Goal: Task Accomplishment & Management: Complete application form

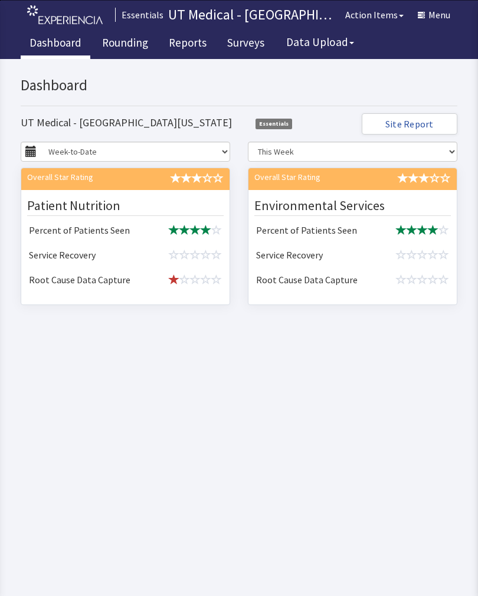
click at [128, 47] on link "Rounding" at bounding box center [125, 45] width 64 height 30
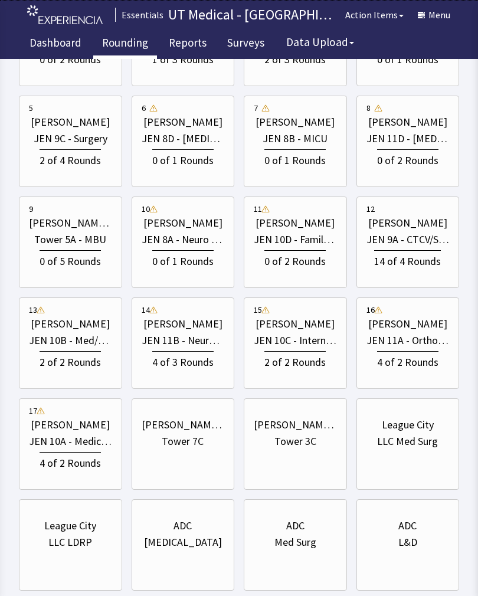
scroll to position [255, 0]
click at [423, 249] on div "14 of 4 Rounds" at bounding box center [408, 260] width 83 height 22
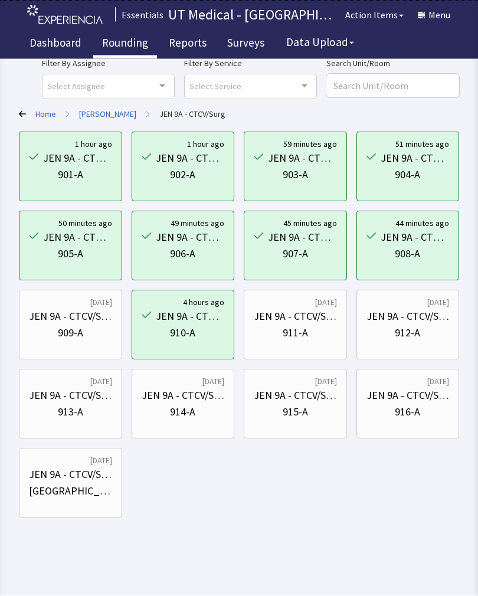
scroll to position [17, 0]
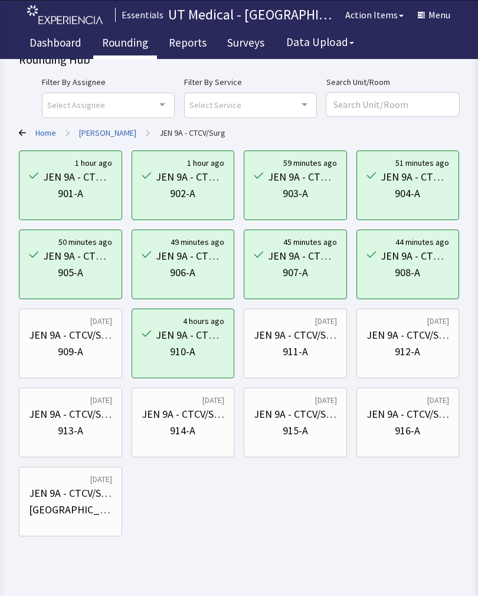
click at [86, 347] on div "909-A" at bounding box center [70, 352] width 83 height 17
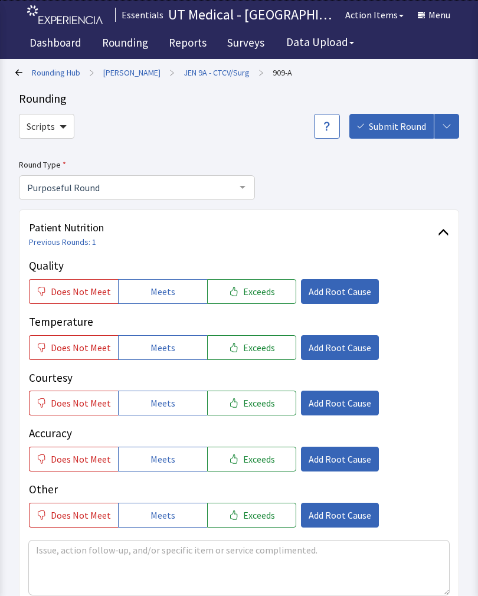
click at [257, 286] on span "Exceeds" at bounding box center [259, 292] width 32 height 14
click at [252, 344] on span "Exceeds" at bounding box center [259, 348] width 32 height 14
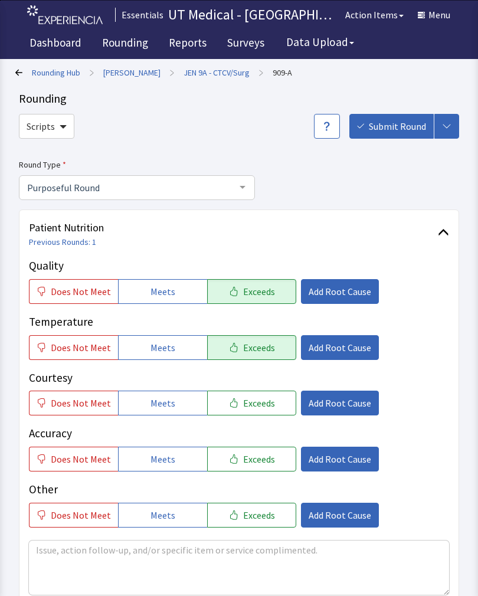
click at [253, 397] on span "Exceeds" at bounding box center [259, 403] width 32 height 14
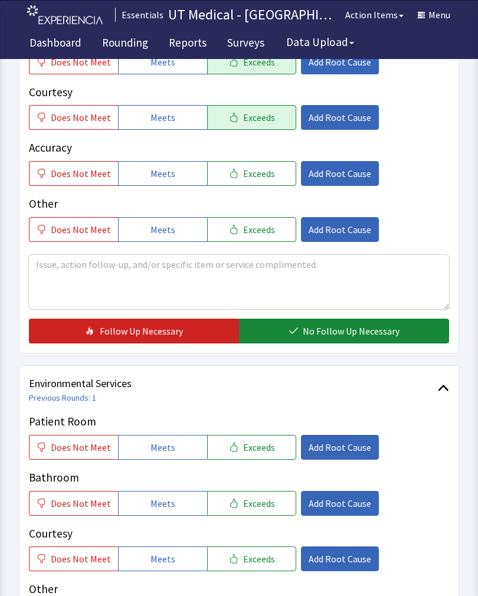
scroll to position [286, 0]
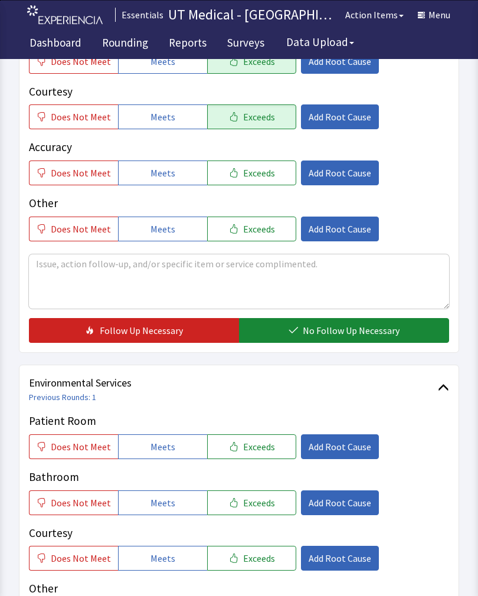
click at [345, 323] on button "No Follow Up Necessary" at bounding box center [344, 330] width 210 height 25
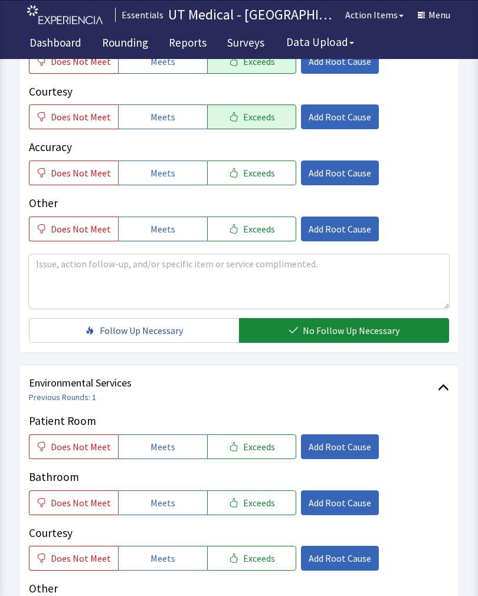
click at [263, 452] on span "Exceeds" at bounding box center [259, 447] width 32 height 14
click at [255, 510] on button "Exceeds" at bounding box center [251, 503] width 89 height 25
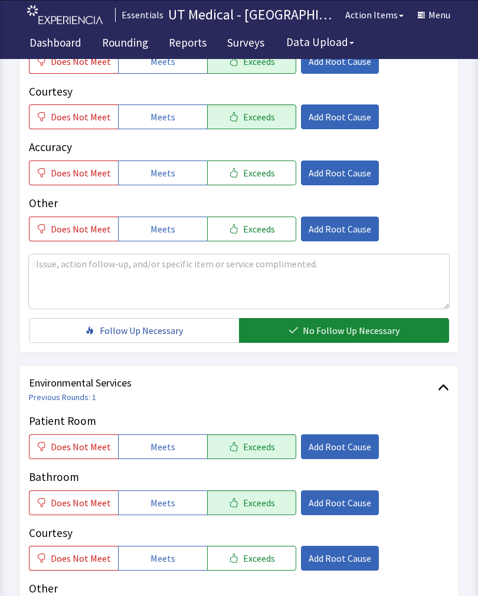
click at [257, 557] on span "Exceeds" at bounding box center [259, 559] width 32 height 14
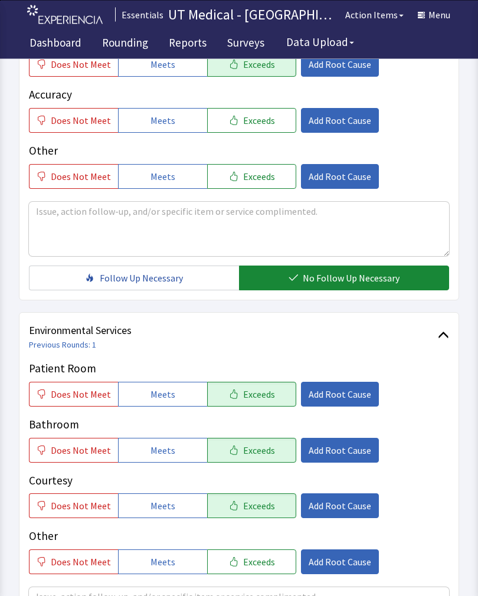
scroll to position [526, 0]
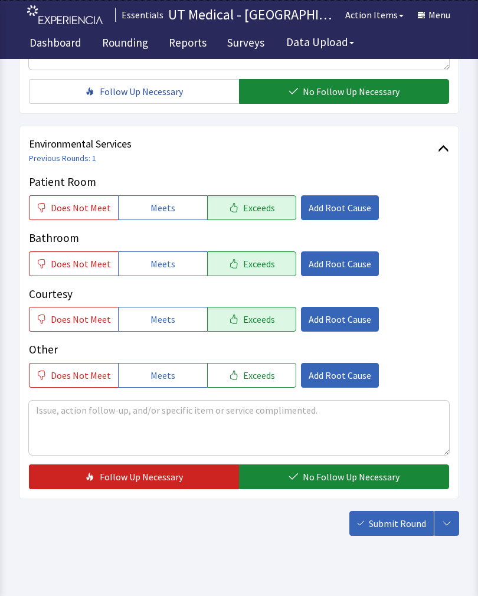
click at [326, 478] on span "No Follow Up Necessary" at bounding box center [351, 477] width 97 height 14
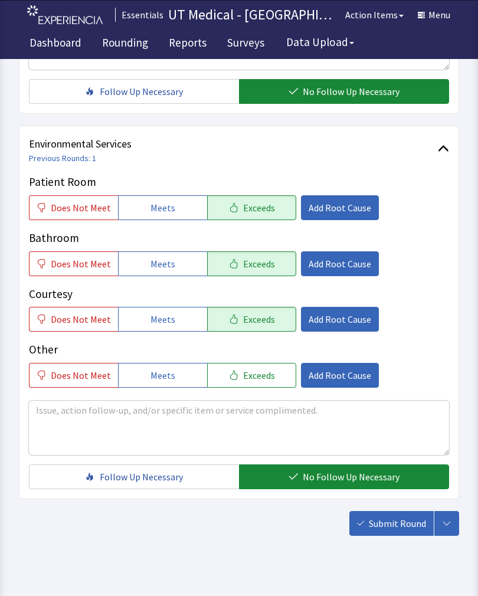
click at [396, 518] on span "Submit Round" at bounding box center [397, 524] width 57 height 14
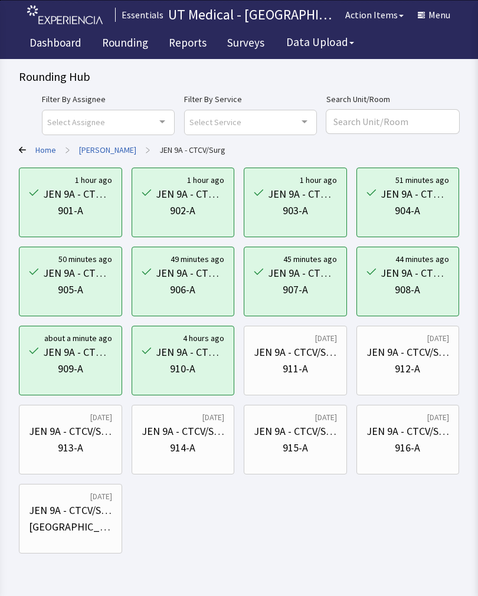
click at [187, 365] on div "910-A" at bounding box center [182, 369] width 25 height 17
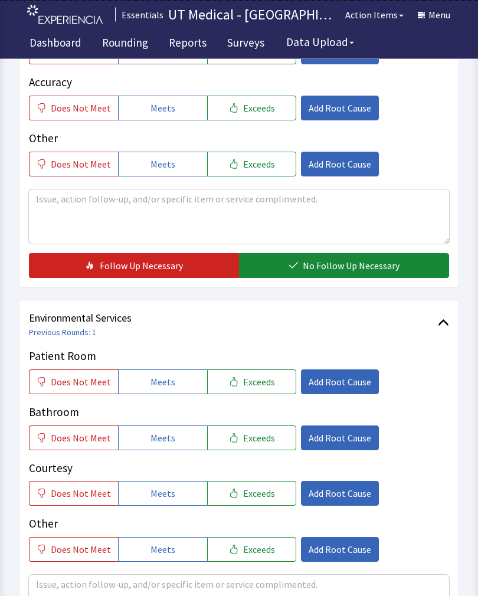
click at [259, 385] on span "Exceeds" at bounding box center [259, 383] width 32 height 14
click at [259, 449] on button "Exceeds" at bounding box center [251, 438] width 89 height 25
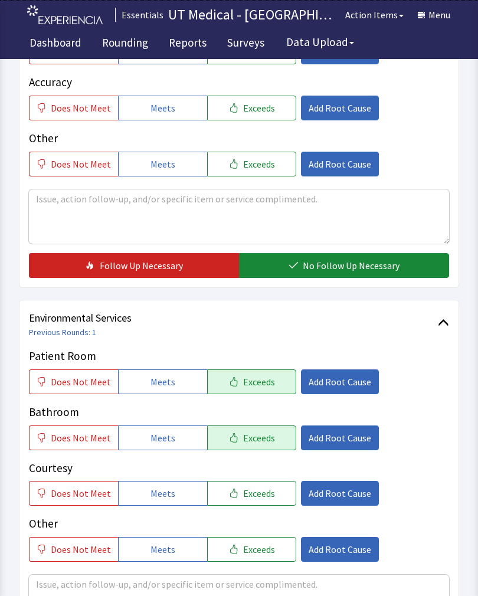
click at [255, 494] on span "Exceeds" at bounding box center [259, 494] width 32 height 14
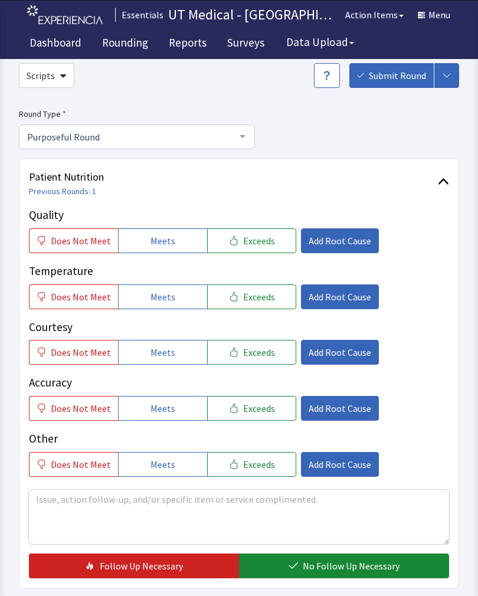
scroll to position [51, 0]
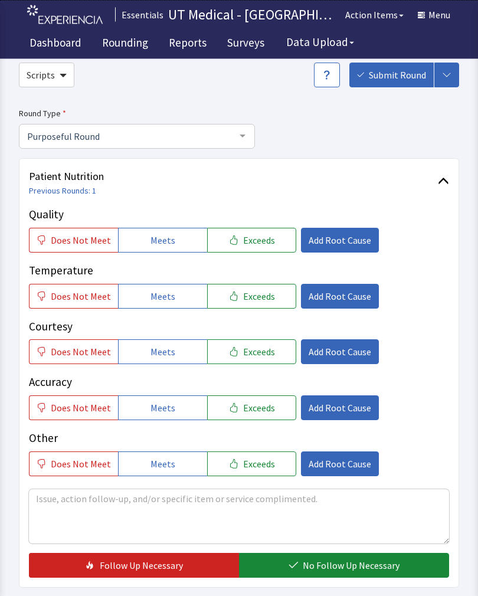
click at [254, 238] on span "Exceeds" at bounding box center [259, 241] width 32 height 14
click at [253, 292] on span "Exceeds" at bounding box center [259, 296] width 32 height 14
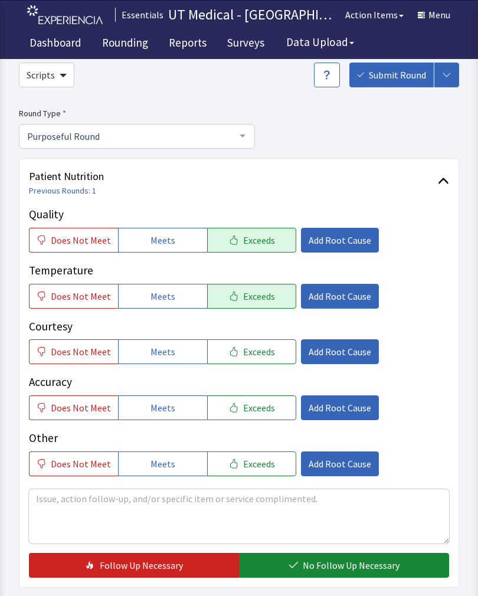
click at [252, 351] on span "Exceeds" at bounding box center [259, 352] width 32 height 14
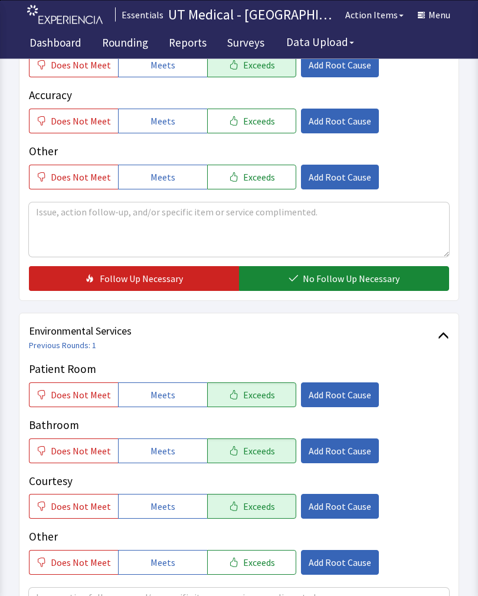
scroll to position [338, 0]
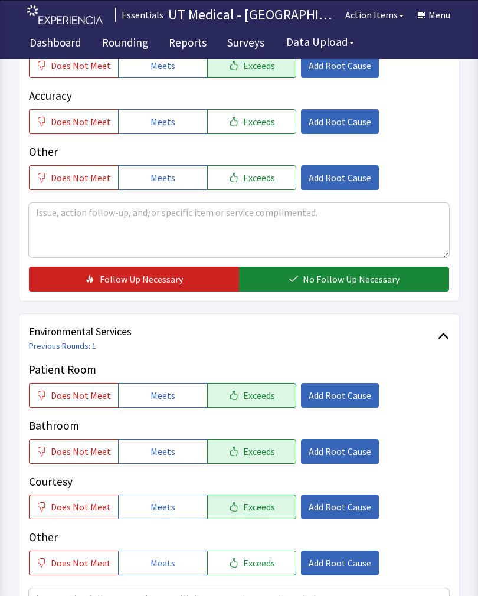
click at [358, 276] on span "No Follow Up Necessary" at bounding box center [351, 279] width 97 height 14
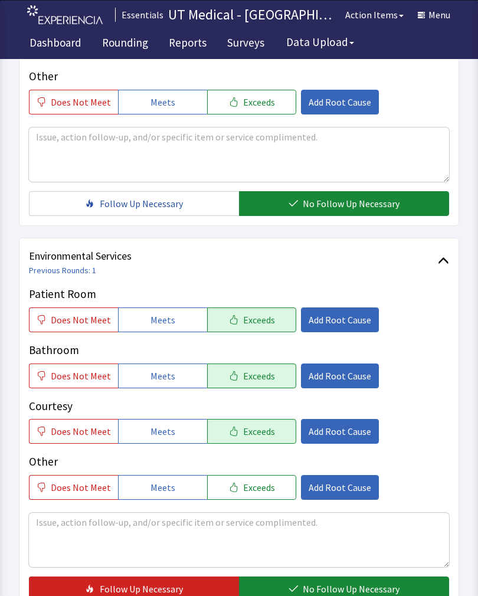
scroll to position [526, 0]
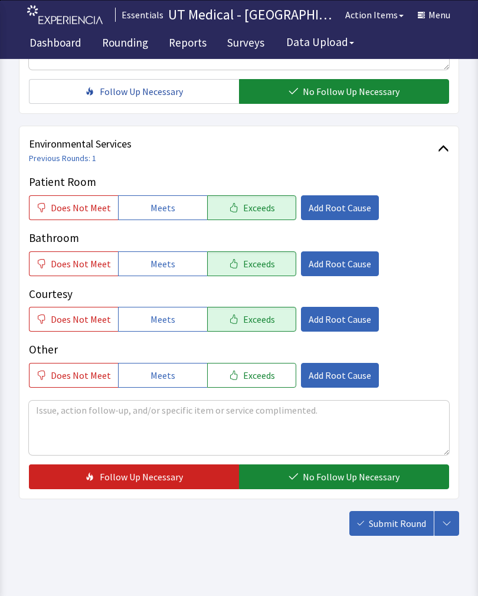
click at [336, 479] on span "No Follow Up Necessary" at bounding box center [351, 477] width 97 height 14
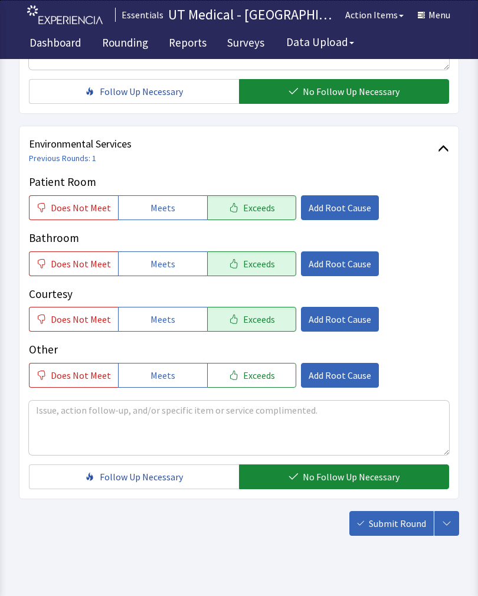
click at [413, 527] on span "Submit Round" at bounding box center [397, 524] width 57 height 14
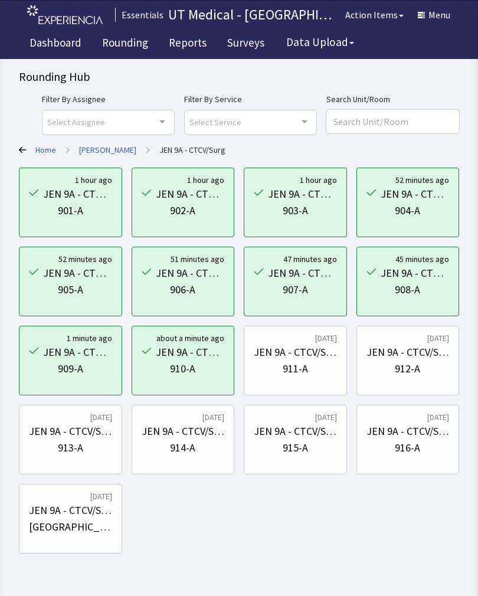
click at [332, 511] on div "1 hour ago JEN 9A - CTCV/Surg 901-A 1 hour ago JEN 9A - CTCV/Surg 902-A 1 hour …" at bounding box center [239, 361] width 441 height 386
click at [473, 313] on div "Rounding Hub Filter By Assignee Select Assignee Clear Selection Maranda Batiste…" at bounding box center [239, 277] width 478 height 554
click at [304, 363] on div "911-A" at bounding box center [295, 369] width 25 height 17
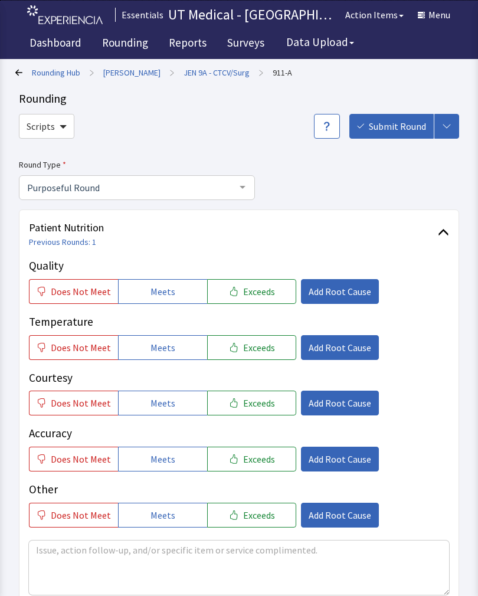
click at [449, 333] on div "Temperature Does Not Meet Meets Exceeds Add Root Cause" at bounding box center [239, 337] width 420 height 47
click at [442, 329] on p "Temperature" at bounding box center [239, 322] width 420 height 17
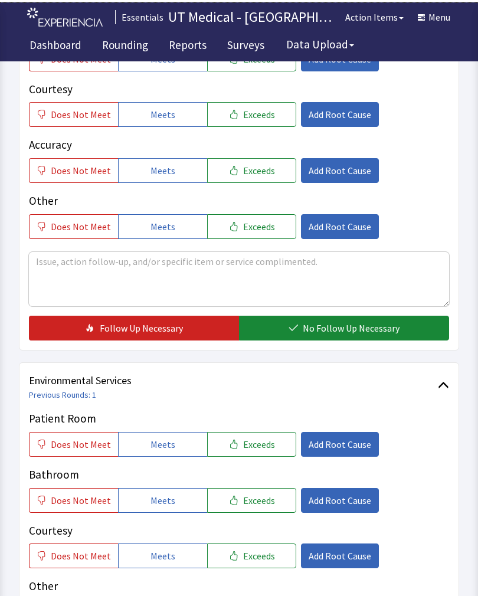
click at [267, 438] on button "Exceeds" at bounding box center [251, 442] width 89 height 25
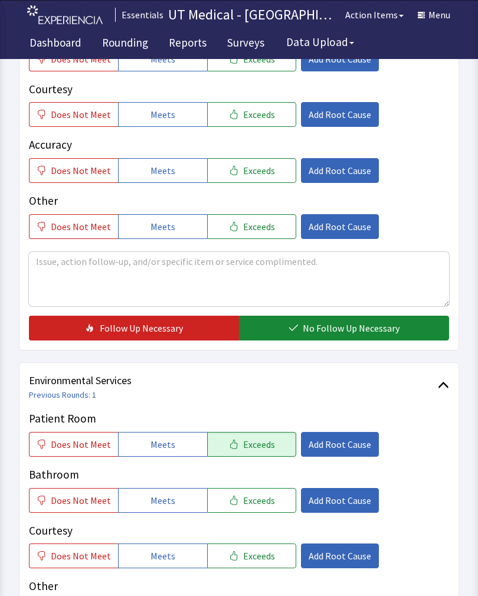
click at [263, 503] on span "Exceeds" at bounding box center [259, 501] width 32 height 14
click at [256, 553] on span "Exceeds" at bounding box center [259, 556] width 32 height 14
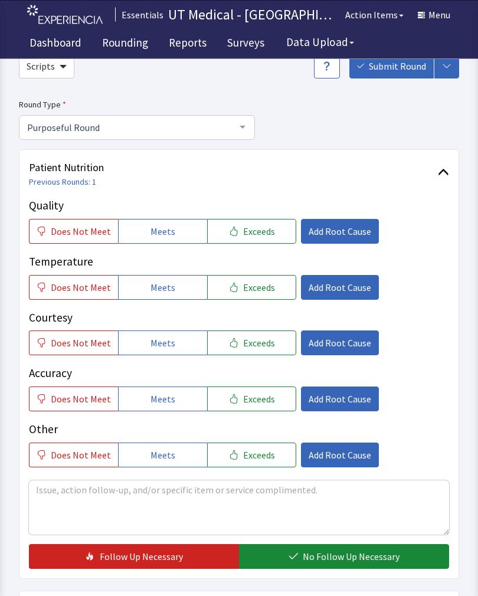
click at [266, 233] on span "Exceeds" at bounding box center [259, 232] width 32 height 14
click at [251, 292] on span "Exceeds" at bounding box center [259, 287] width 32 height 14
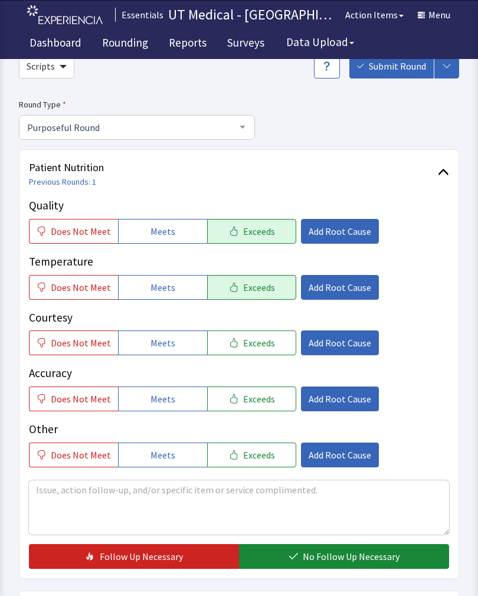
click at [257, 345] on span "Exceeds" at bounding box center [259, 343] width 32 height 14
click at [364, 556] on span "No Follow Up Necessary" at bounding box center [351, 557] width 97 height 14
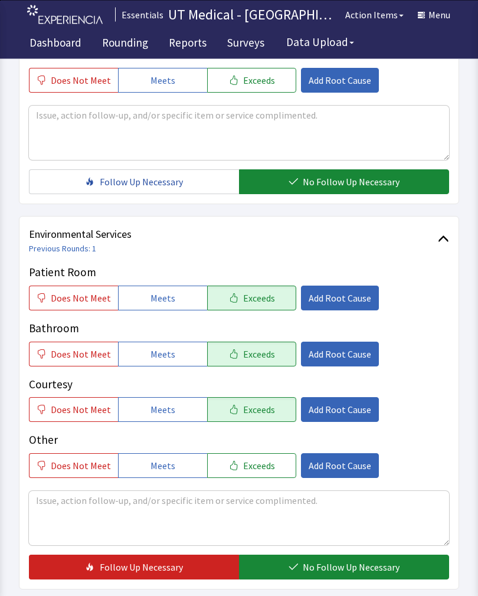
scroll to position [499, 0]
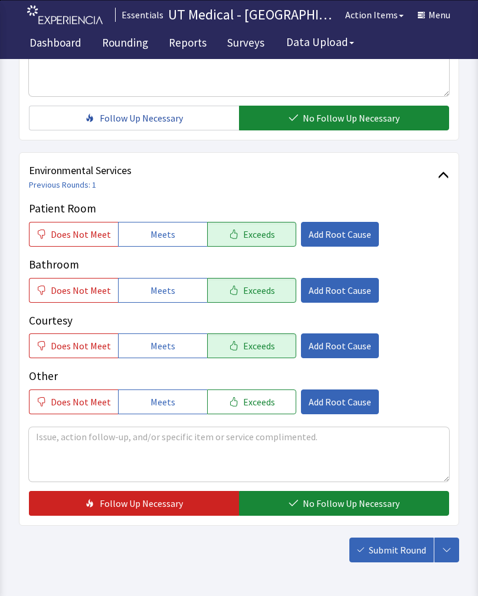
click at [338, 495] on button "No Follow Up Necessary" at bounding box center [344, 503] width 210 height 25
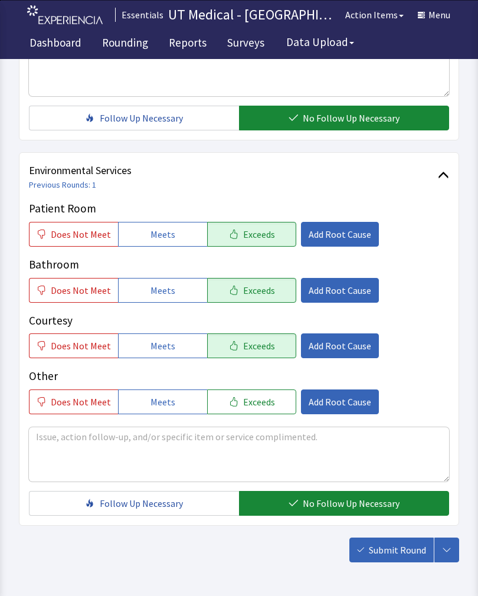
click at [405, 549] on span "Submit Round" at bounding box center [397, 550] width 57 height 14
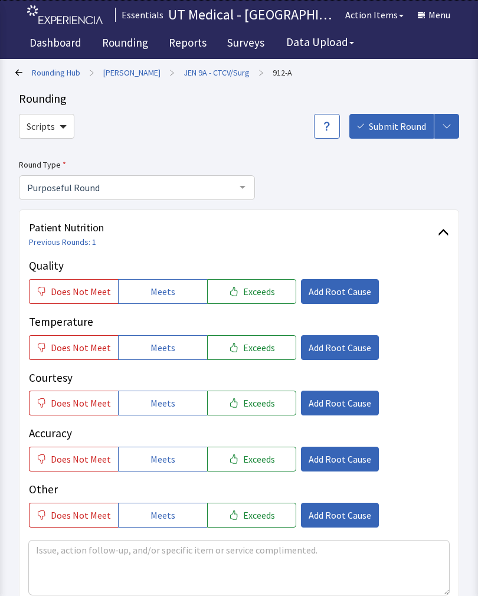
click at [265, 298] on span "Exceeds" at bounding box center [259, 292] width 32 height 14
click at [269, 341] on button "Exceeds" at bounding box center [251, 347] width 89 height 25
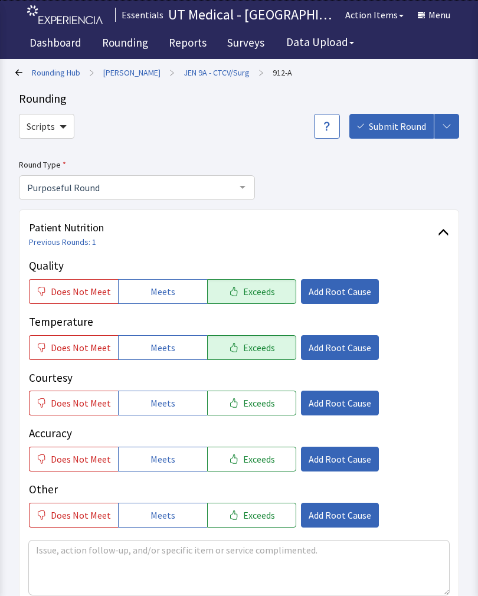
click at [260, 392] on button "Exceeds" at bounding box center [251, 403] width 89 height 25
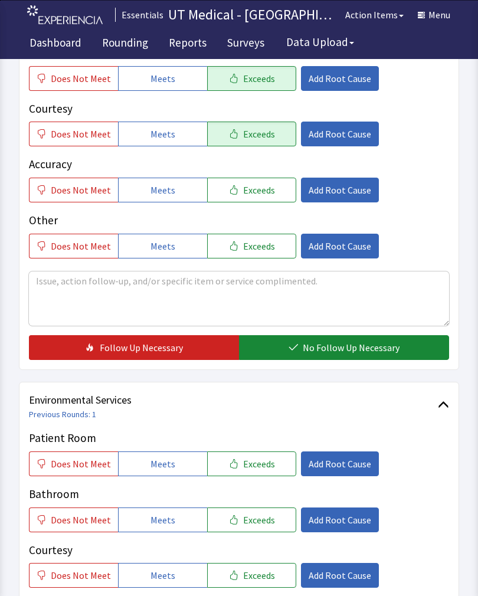
click at [351, 345] on span "No Follow Up Necessary" at bounding box center [351, 348] width 97 height 14
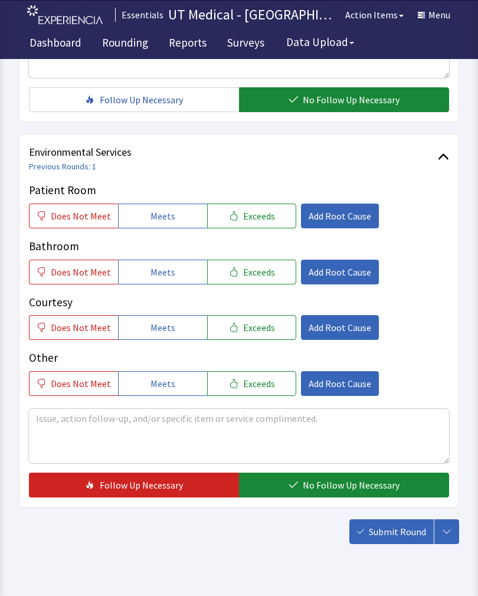
scroll to position [526, 0]
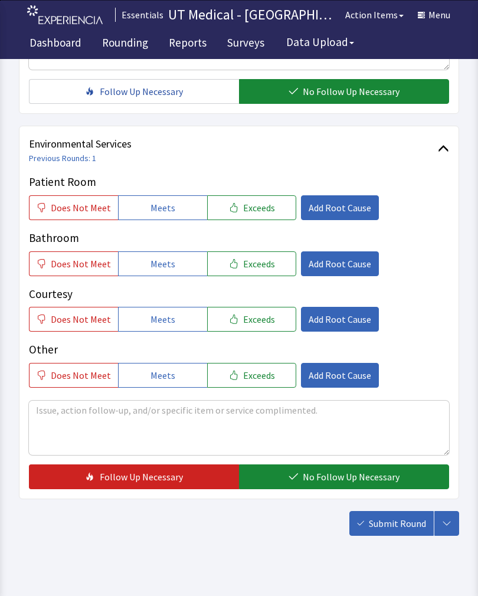
click at [258, 198] on button "Exceeds" at bounding box center [251, 207] width 89 height 25
click at [255, 252] on button "Exceeds" at bounding box center [251, 264] width 89 height 25
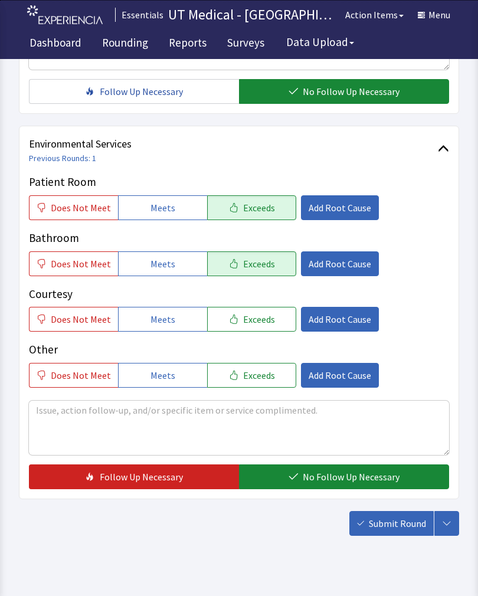
click at [255, 301] on div "Courtesy Does Not Meet Meets Exceeds Add Root Cause" at bounding box center [239, 309] width 420 height 47
click at [250, 314] on span "Exceeds" at bounding box center [259, 319] width 32 height 14
click at [315, 478] on span "No Follow Up Necessary" at bounding box center [351, 477] width 97 height 14
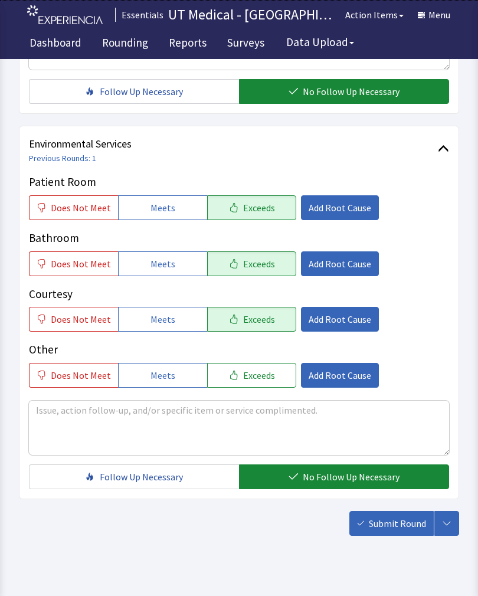
click at [401, 528] on span "Submit Round" at bounding box center [397, 524] width 57 height 14
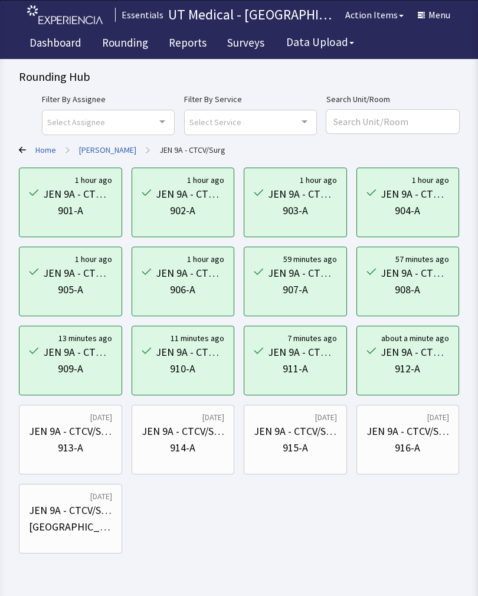
scroll to position [1, 0]
click at [67, 455] on div "913-A" at bounding box center [70, 447] width 25 height 17
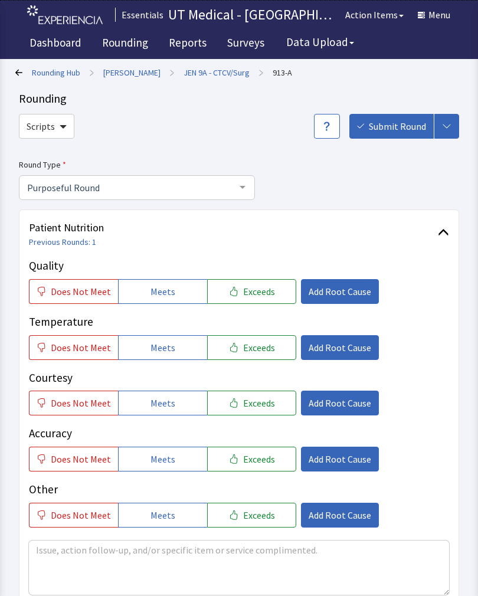
click at [266, 292] on span "Exceeds" at bounding box center [259, 292] width 32 height 14
click at [256, 357] on button "Exceeds" at bounding box center [251, 347] width 89 height 25
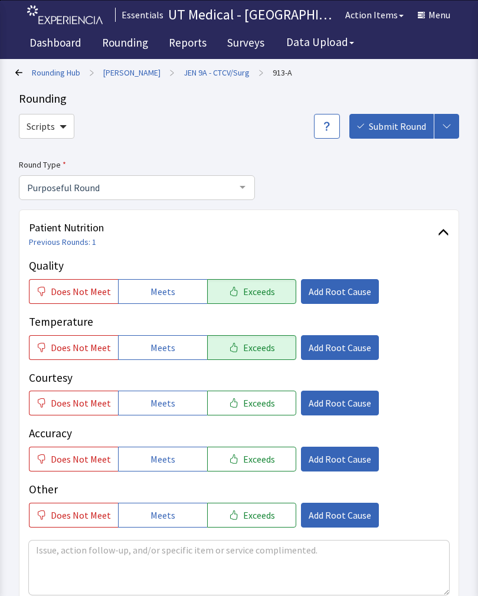
click at [259, 414] on button "Exceeds" at bounding box center [251, 403] width 89 height 25
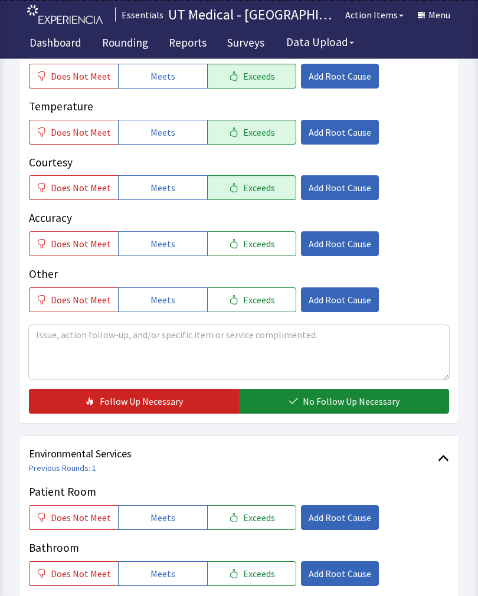
scroll to position [250, 0]
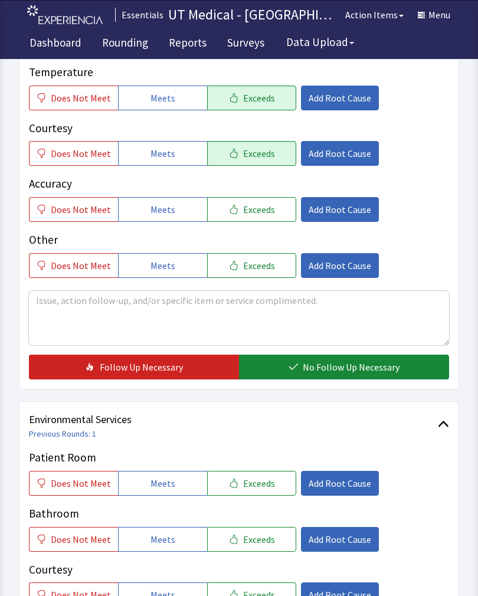
click at [352, 370] on span "No Follow Up Necessary" at bounding box center [351, 367] width 97 height 14
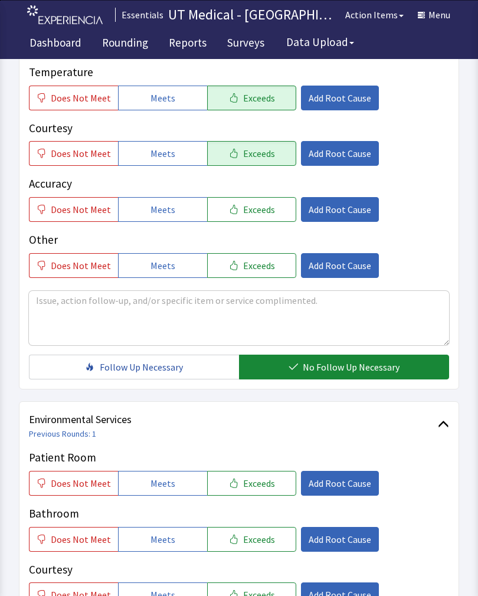
click at [261, 490] on span "Exceeds" at bounding box center [259, 484] width 32 height 14
click at [258, 545] on span "Exceeds" at bounding box center [259, 540] width 32 height 14
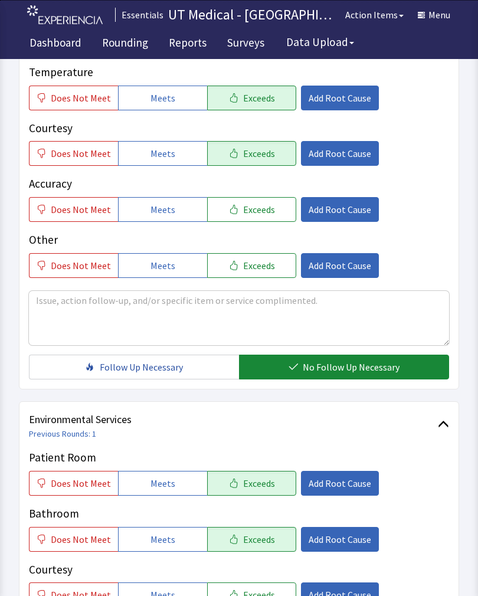
click at [256, 590] on span "Exceeds" at bounding box center [259, 595] width 32 height 14
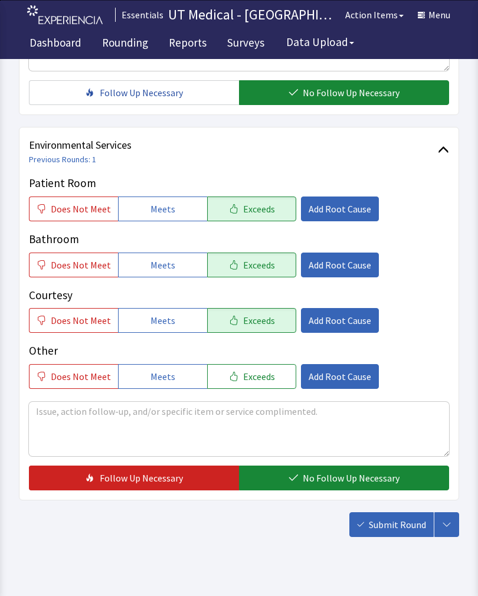
scroll to position [526, 0]
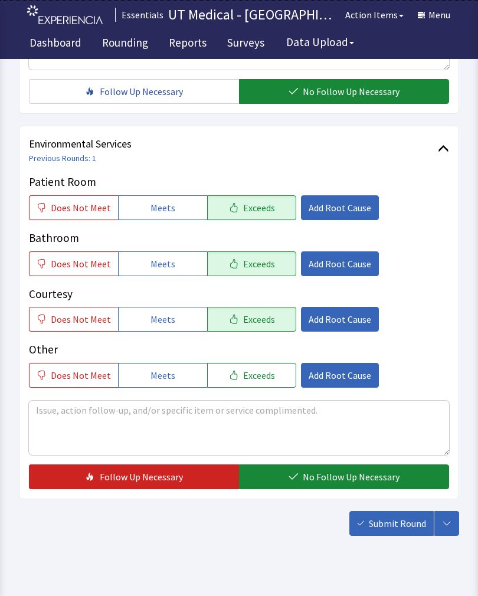
click at [349, 485] on button "No Follow Up Necessary" at bounding box center [344, 477] width 210 height 25
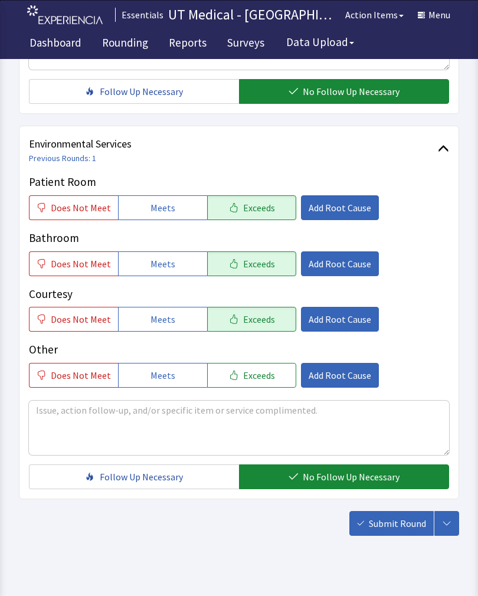
click at [409, 517] on button "Submit Round" at bounding box center [392, 523] width 84 height 25
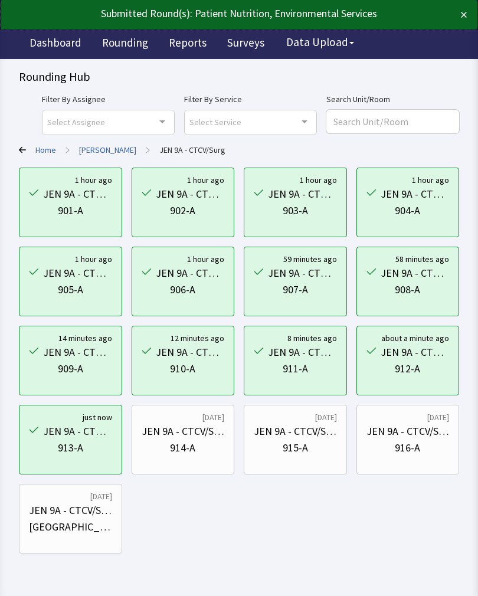
click at [191, 446] on div "914-A" at bounding box center [182, 448] width 25 height 17
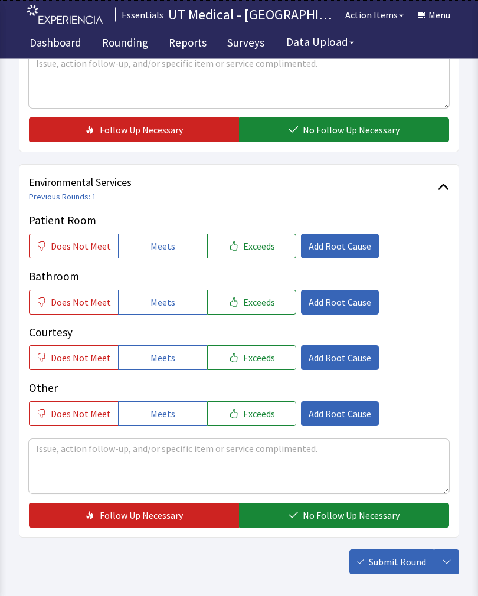
click at [255, 246] on span "Exceeds" at bounding box center [259, 247] width 32 height 14
click at [244, 311] on button "Exceeds" at bounding box center [251, 302] width 89 height 25
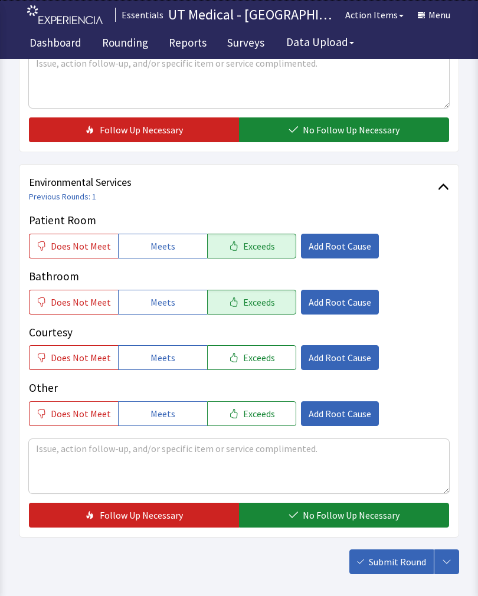
click at [250, 363] on span "Exceeds" at bounding box center [259, 358] width 32 height 14
click at [350, 509] on span "No Follow Up Necessary" at bounding box center [351, 515] width 97 height 14
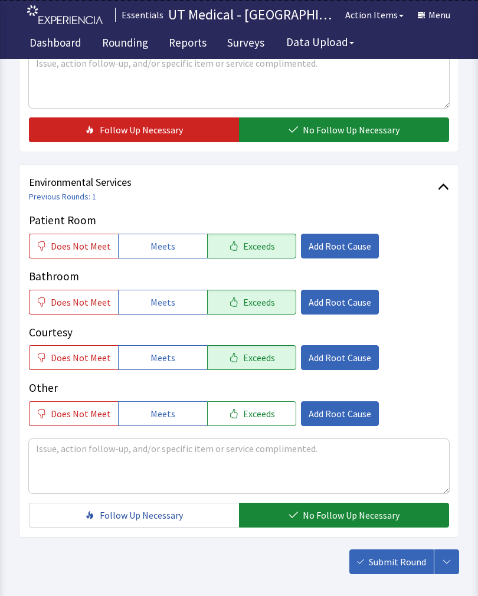
click at [404, 556] on span "Submit Round" at bounding box center [397, 562] width 57 height 14
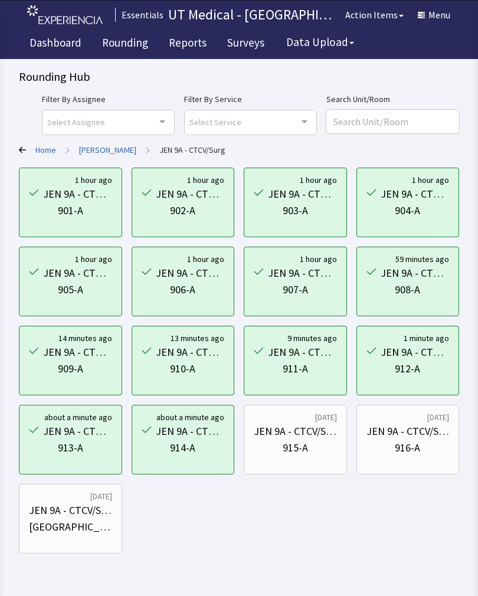
click at [315, 429] on div "JEN 9A - CTCV/Surg" at bounding box center [295, 431] width 83 height 17
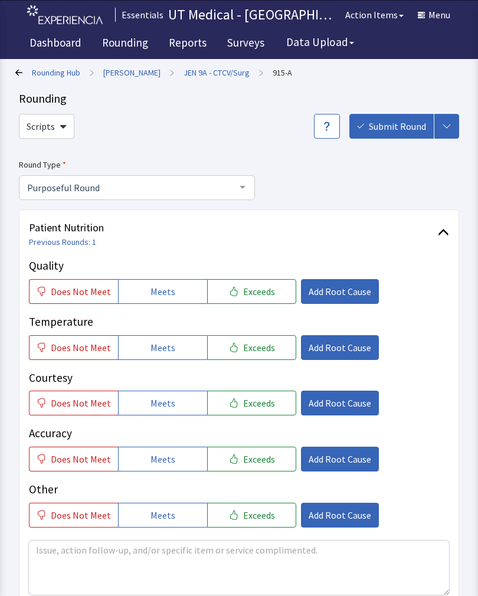
click at [259, 295] on span "Exceeds" at bounding box center [259, 292] width 32 height 14
click at [265, 348] on span "Exceeds" at bounding box center [259, 348] width 32 height 14
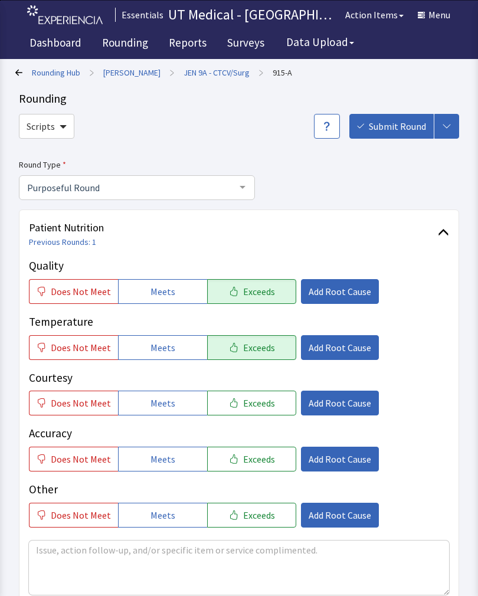
click at [261, 408] on span "Exceeds" at bounding box center [259, 403] width 32 height 14
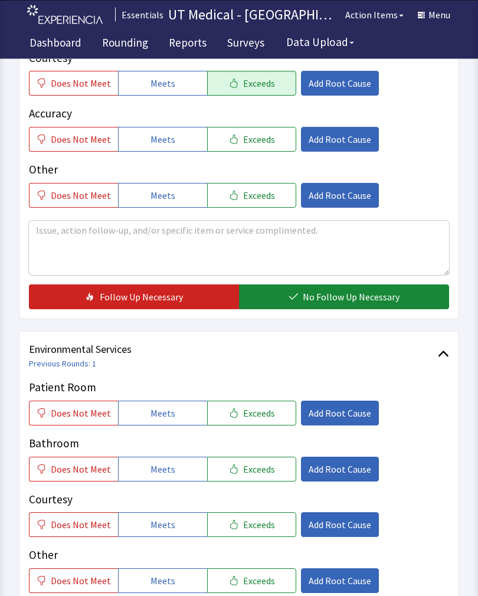
scroll to position [319, 0]
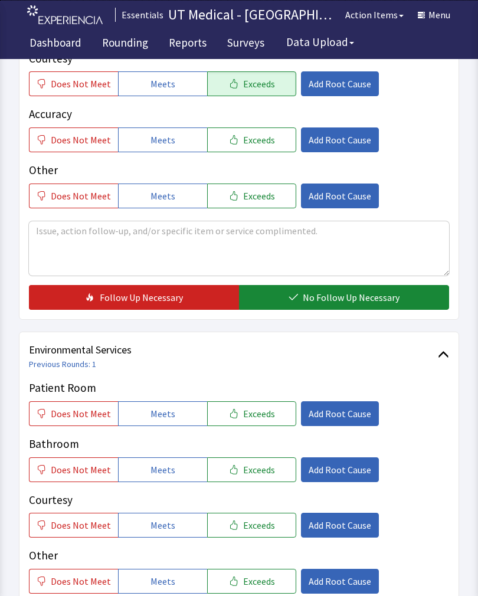
click at [265, 413] on span "Exceeds" at bounding box center [259, 414] width 32 height 14
click at [259, 470] on span "Exceeds" at bounding box center [259, 470] width 32 height 14
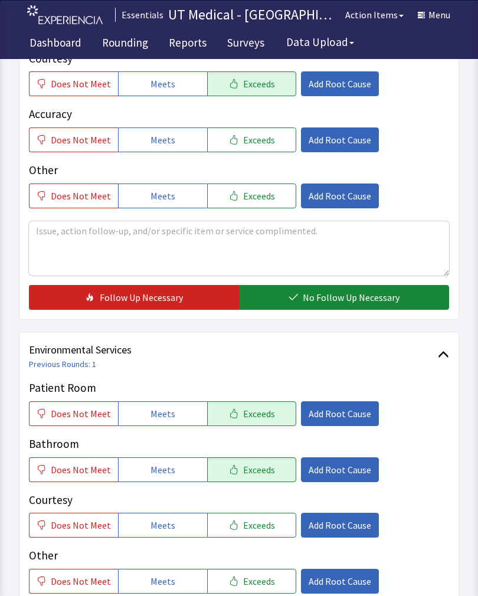
click at [256, 530] on span "Exceeds" at bounding box center [259, 525] width 32 height 14
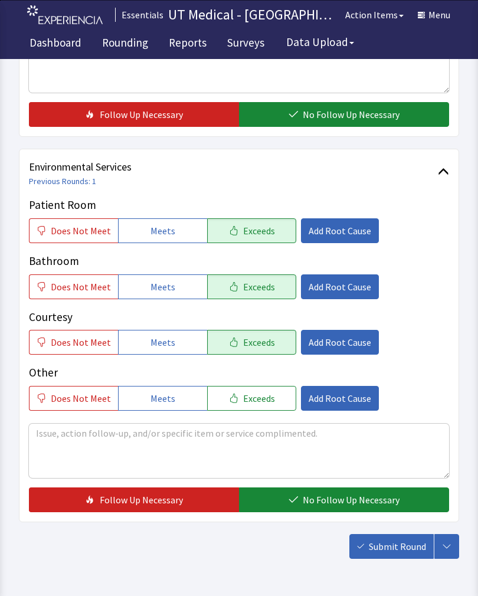
scroll to position [526, 0]
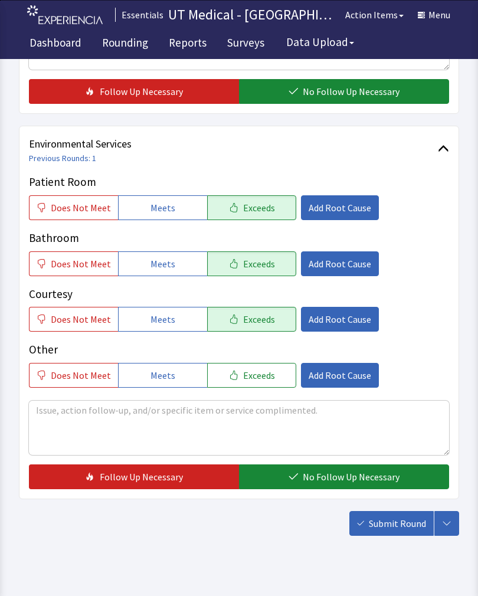
click at [344, 477] on span "No Follow Up Necessary" at bounding box center [351, 477] width 97 height 14
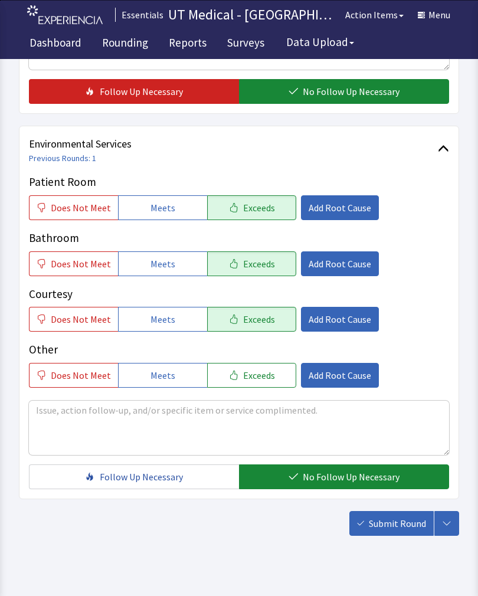
click at [393, 518] on span "Submit Round" at bounding box center [397, 524] width 57 height 14
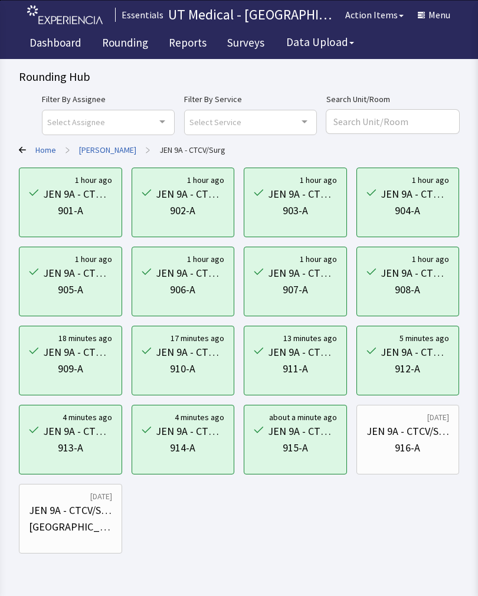
click at [428, 423] on div "[DATE]" at bounding box center [439, 418] width 22 height 12
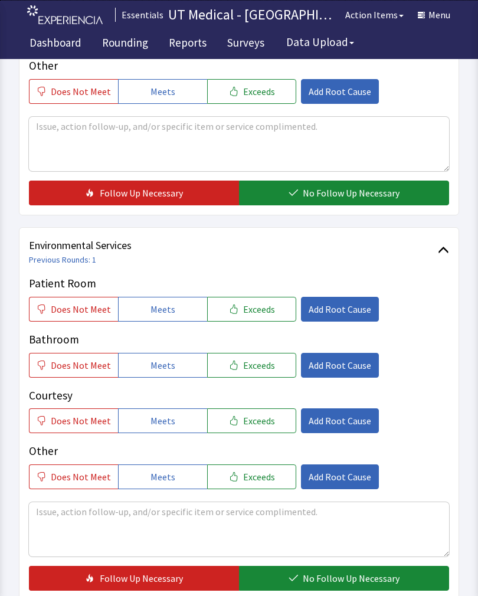
scroll to position [423, 0]
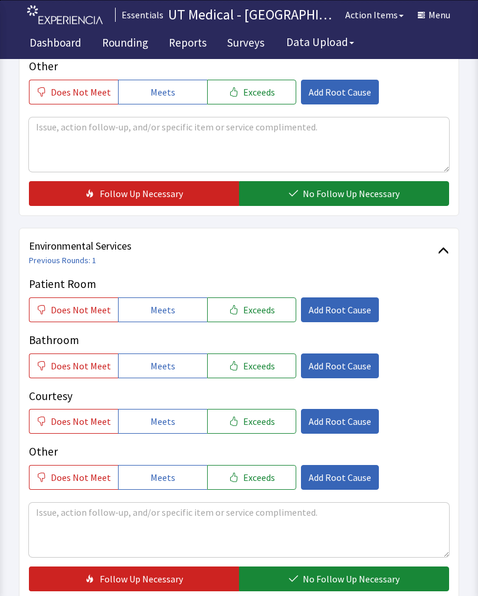
click at [263, 310] on span "Exceeds" at bounding box center [259, 310] width 32 height 14
click at [265, 376] on button "Exceeds" at bounding box center [251, 366] width 89 height 25
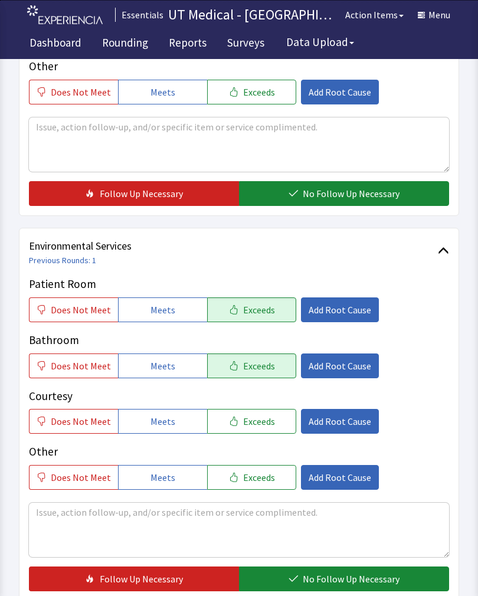
click at [265, 428] on button "Exceeds" at bounding box center [251, 421] width 89 height 25
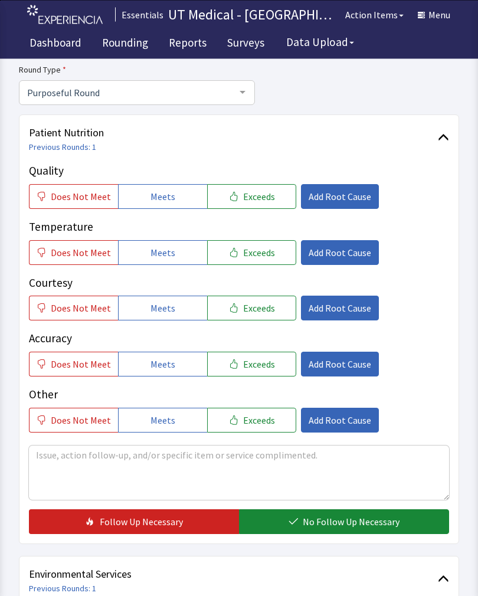
click at [265, 193] on span "Exceeds" at bounding box center [259, 197] width 32 height 14
click at [259, 244] on button "Exceeds" at bounding box center [251, 252] width 89 height 25
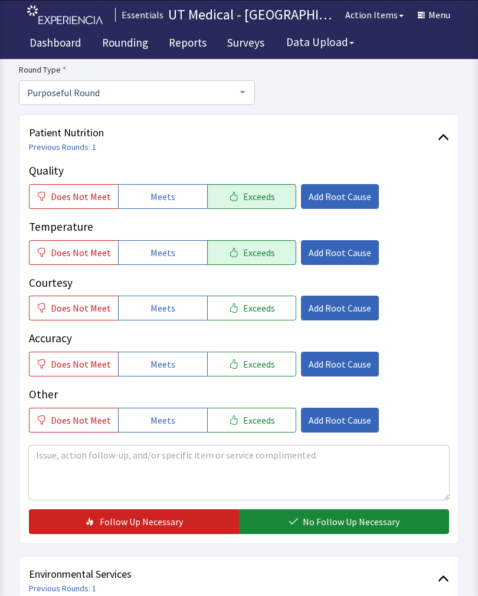
click at [259, 298] on button "Exceeds" at bounding box center [251, 308] width 89 height 25
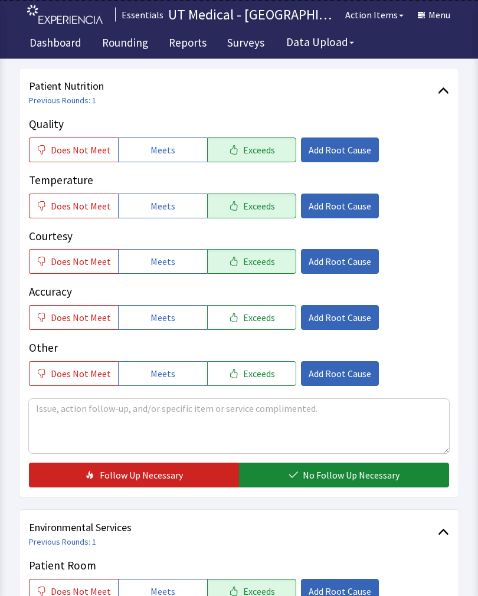
scroll to position [255, 0]
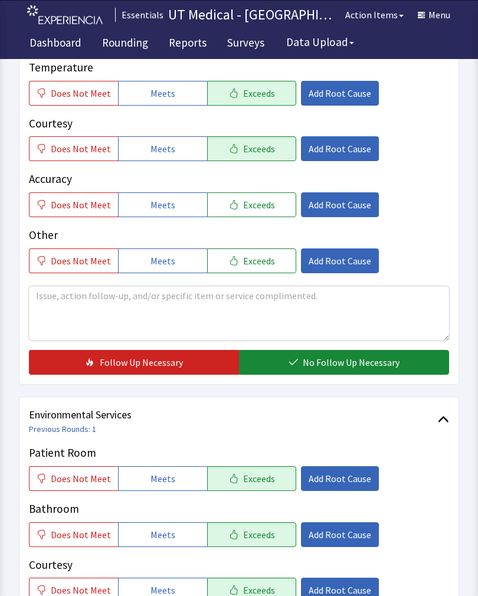
click at [351, 360] on span "No Follow Up Necessary" at bounding box center [351, 362] width 97 height 14
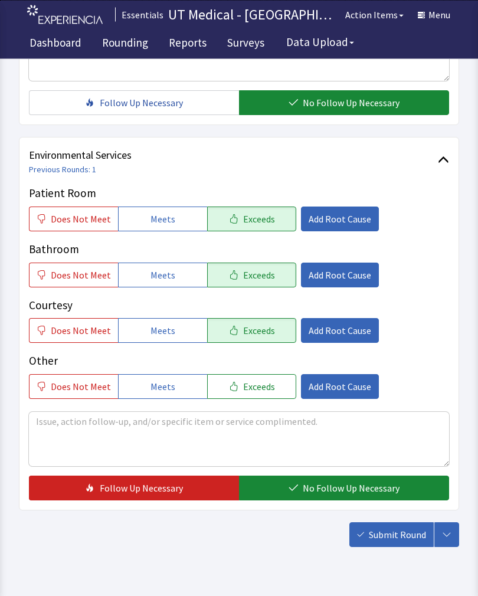
click at [345, 482] on span "No Follow Up Necessary" at bounding box center [351, 489] width 97 height 14
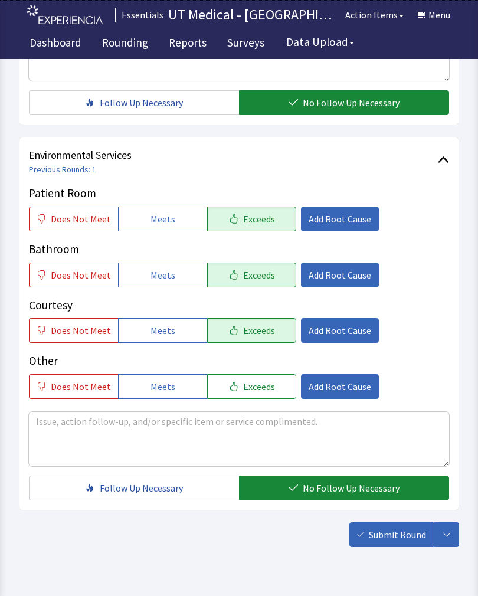
click at [397, 538] on span "Submit Round" at bounding box center [397, 535] width 57 height 14
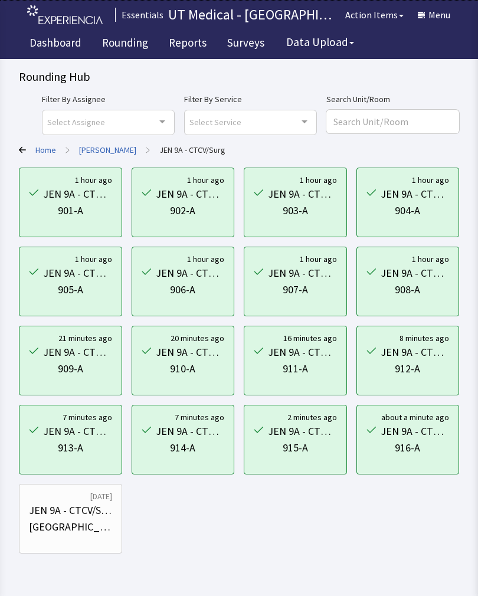
click at [103, 148] on link "[PERSON_NAME]" at bounding box center [107, 150] width 57 height 12
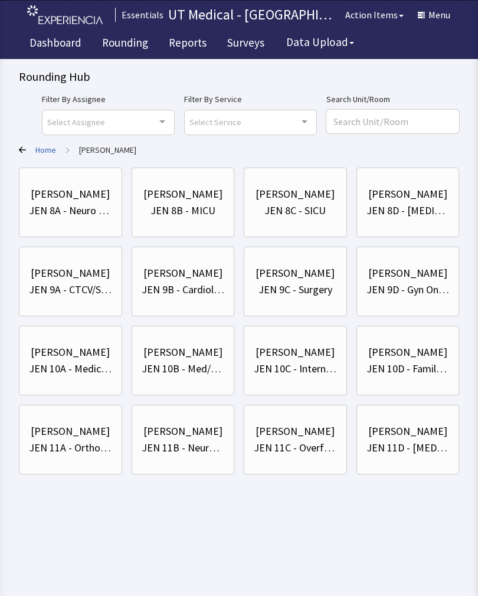
click at [60, 146] on div "Home > Jennie Sealy" at bounding box center [239, 150] width 441 height 12
click at [46, 152] on link "Home" at bounding box center [45, 150] width 21 height 12
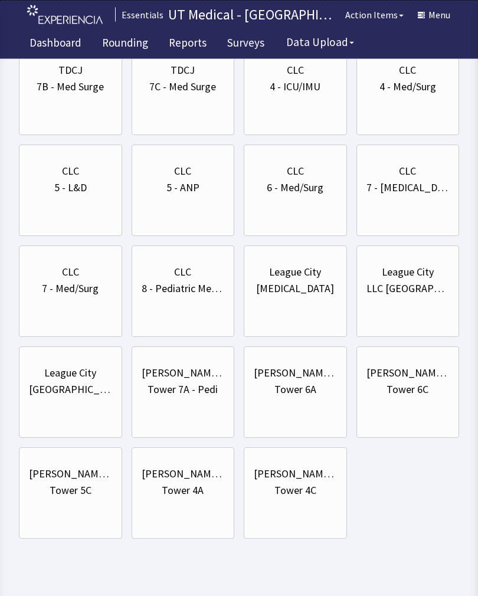
scroll to position [915, 0]
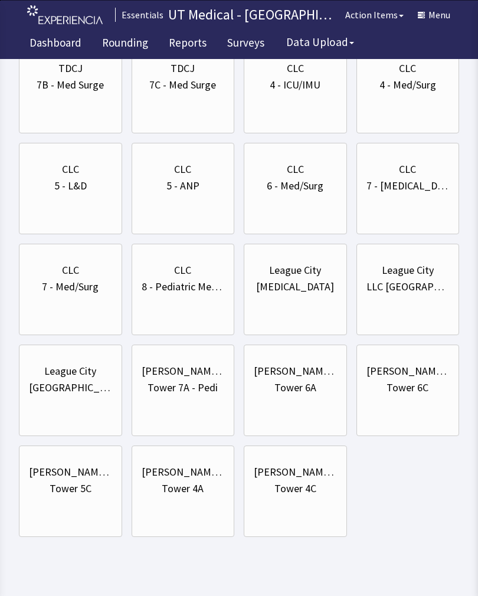
click at [303, 490] on div "Tower 4C" at bounding box center [296, 489] width 42 height 17
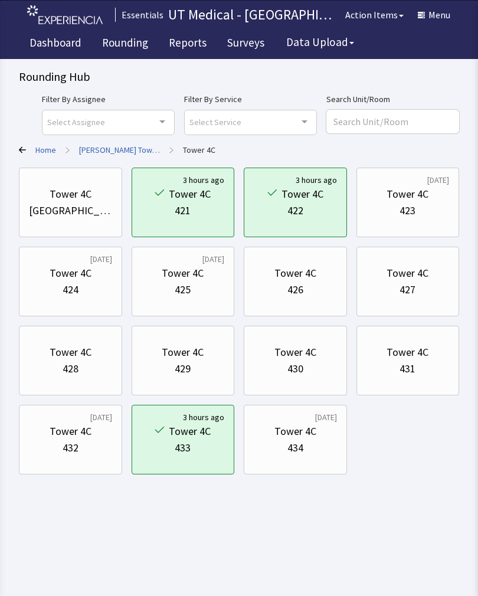
click at [301, 441] on div "434" at bounding box center [296, 448] width 16 height 17
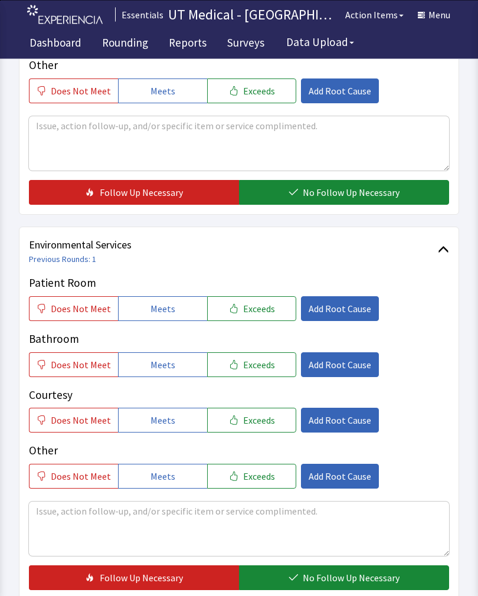
click at [261, 307] on span "Exceeds" at bounding box center [259, 309] width 32 height 14
click at [250, 394] on p "Courtesy" at bounding box center [239, 395] width 420 height 17
click at [265, 354] on button "Exceeds" at bounding box center [251, 365] width 89 height 25
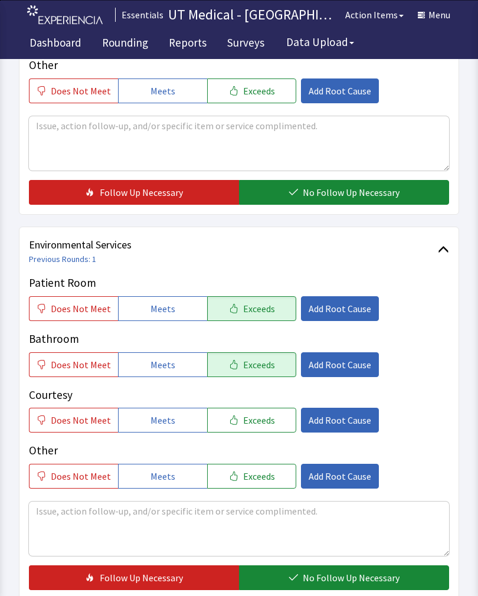
click at [253, 416] on span "Exceeds" at bounding box center [259, 420] width 32 height 14
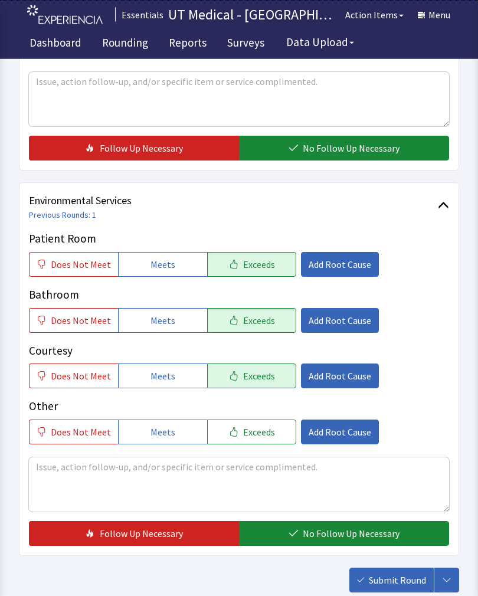
scroll to position [526, 0]
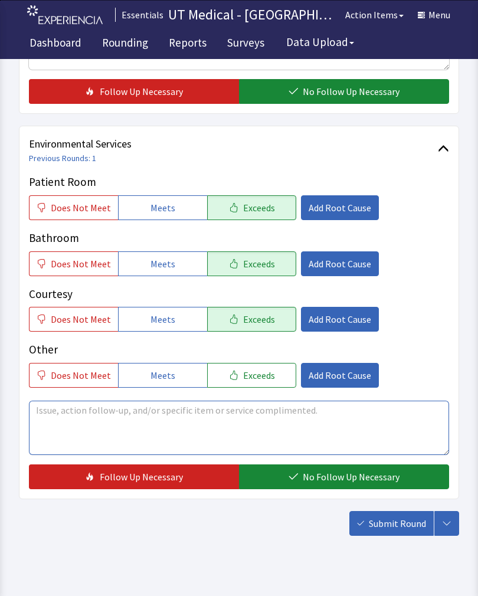
click at [243, 412] on textarea at bounding box center [239, 428] width 420 height 54
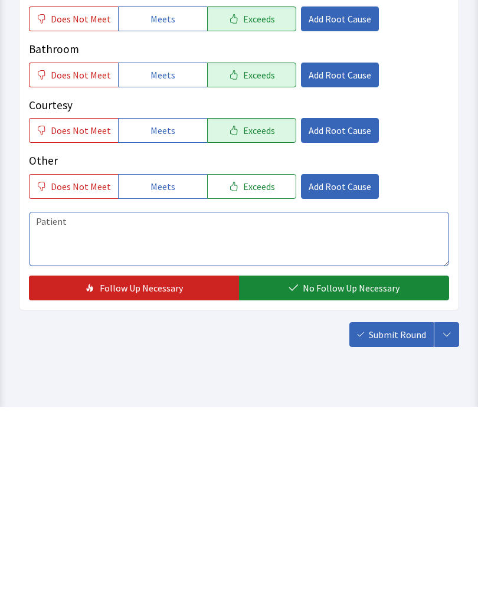
scroll to position [544, 0]
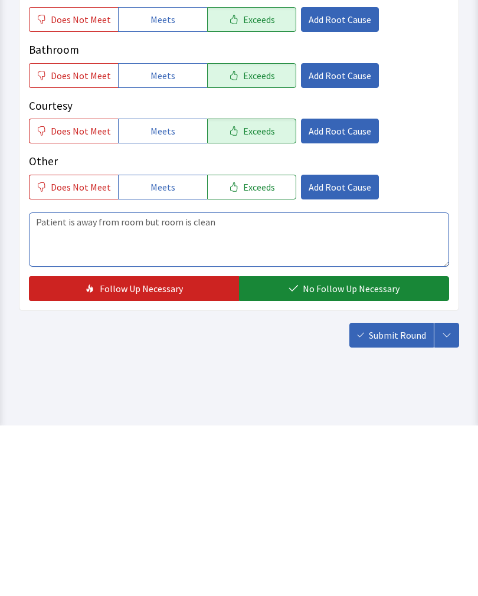
type textarea "Patient is away from room but room is clean"
click at [324, 452] on span "No Follow Up Necessary" at bounding box center [351, 459] width 97 height 14
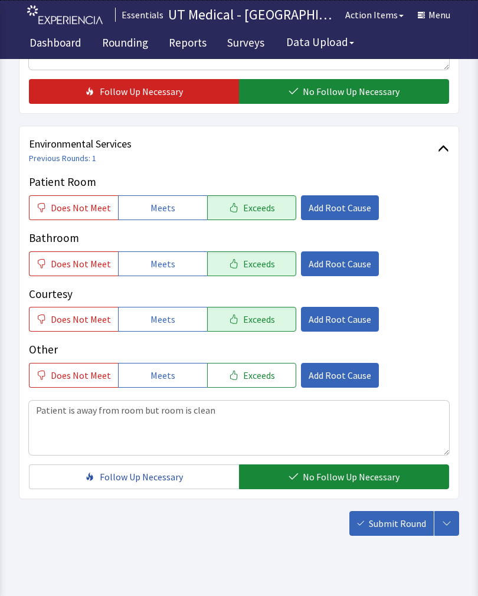
click at [394, 521] on span "Submit Round" at bounding box center [397, 524] width 57 height 14
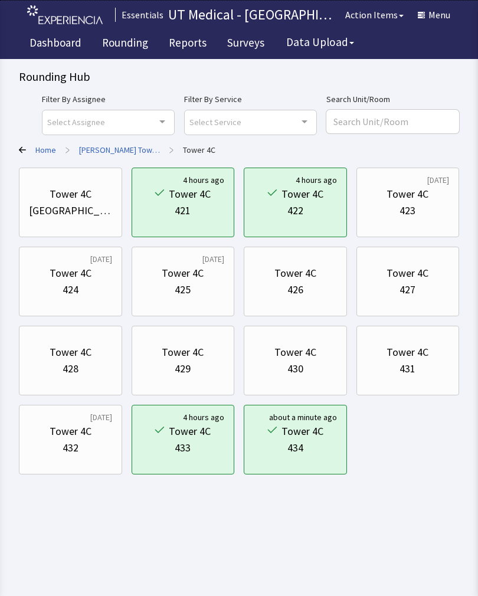
click at [77, 455] on div "432" at bounding box center [71, 448] width 16 height 17
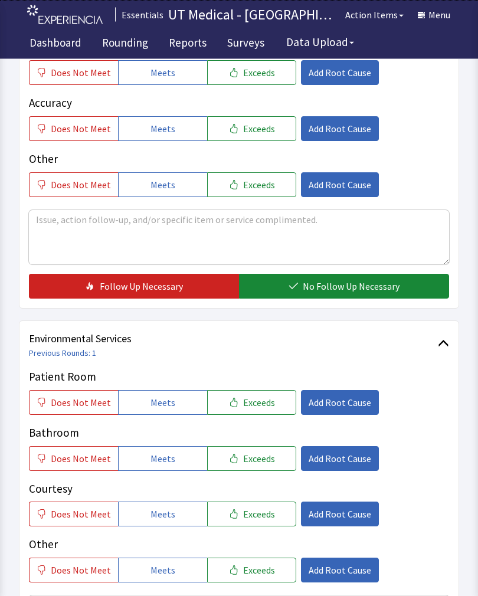
click at [267, 404] on button "Exceeds" at bounding box center [251, 403] width 89 height 25
click at [263, 467] on button "Exceeds" at bounding box center [251, 458] width 89 height 25
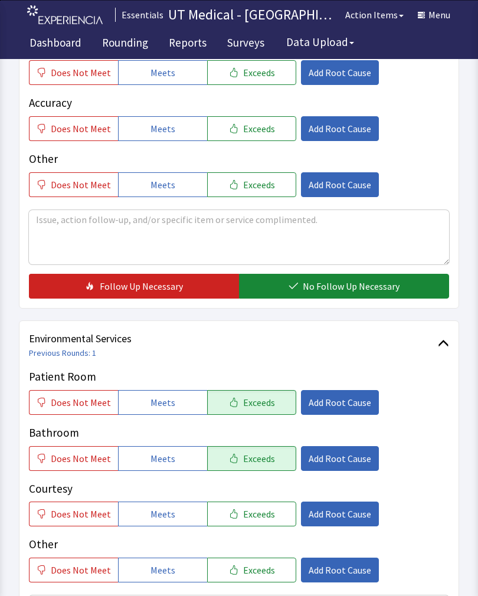
click at [256, 525] on button "Exceeds" at bounding box center [251, 514] width 89 height 25
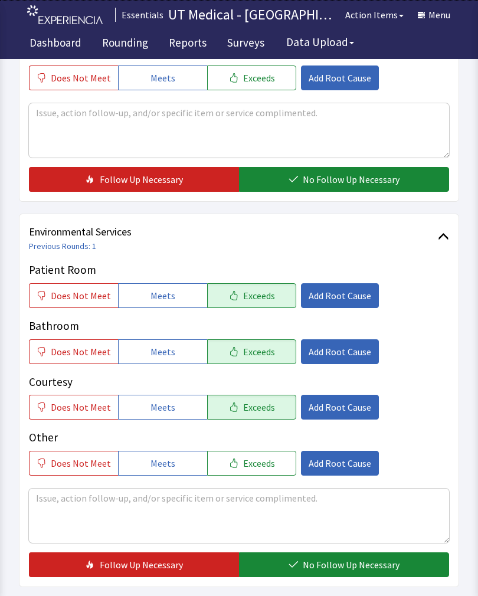
scroll to position [526, 0]
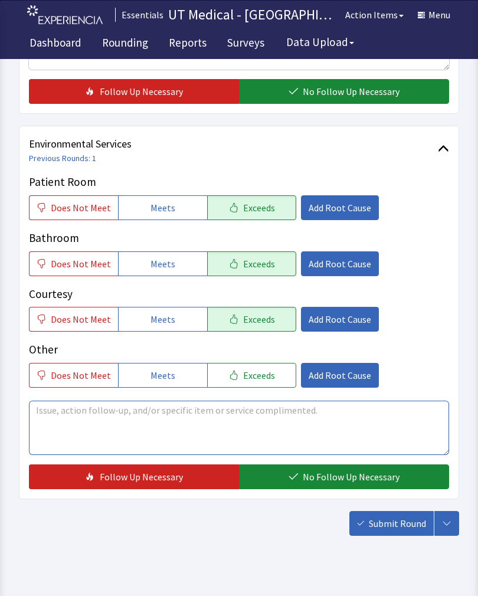
click at [92, 420] on textarea at bounding box center [239, 428] width 420 height 54
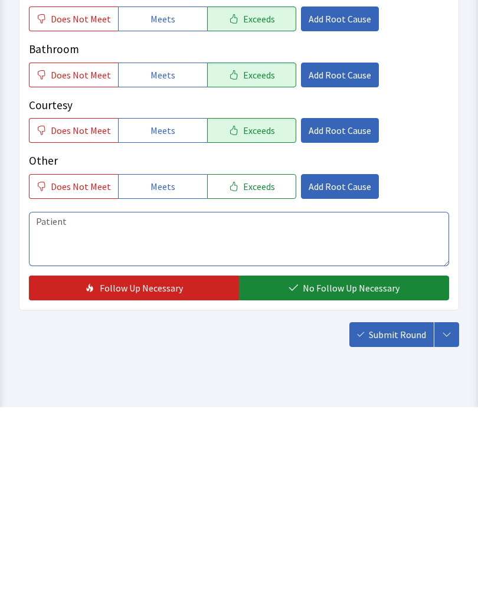
scroll to position [544, 0]
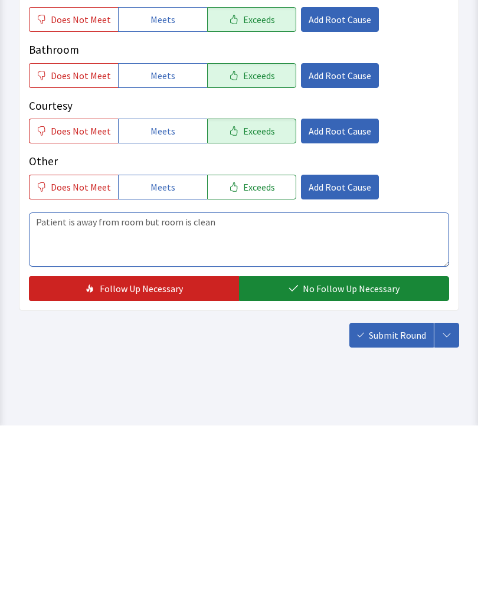
type textarea "Patient is away from room but room is clean"
click at [333, 452] on span "No Follow Up Necessary" at bounding box center [351, 459] width 97 height 14
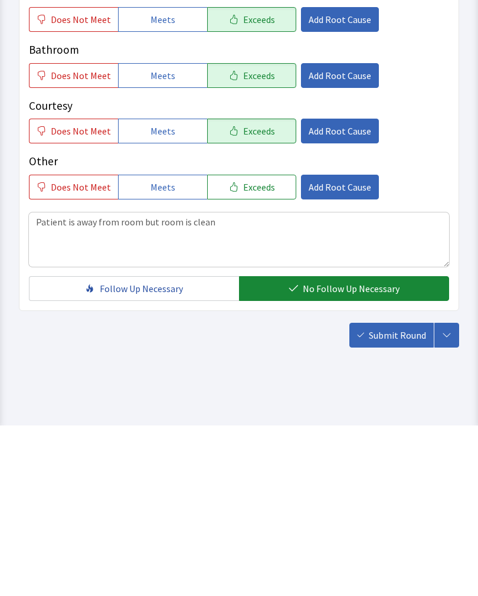
scroll to position [526, 0]
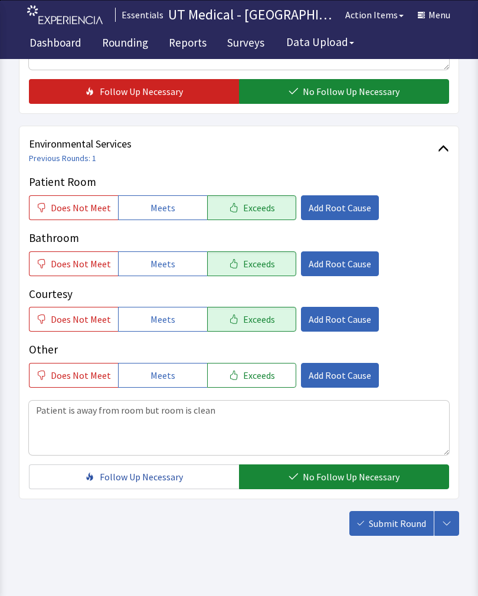
click at [392, 521] on span "Submit Round" at bounding box center [397, 524] width 57 height 14
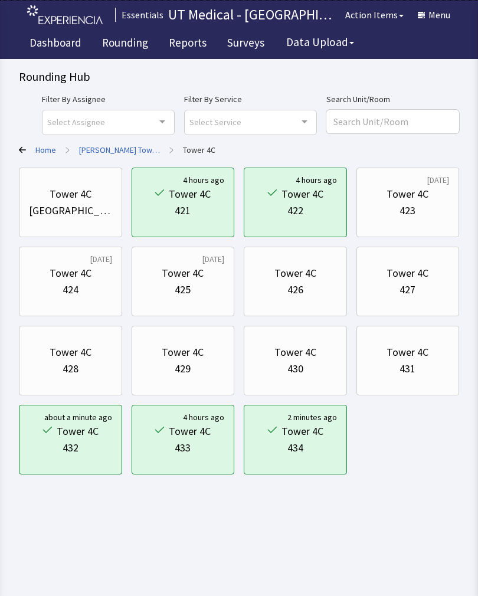
click at [477, 216] on div "Rounding Hub Filter By Assignee Select Assignee Clear Selection [PERSON_NAME] […" at bounding box center [239, 237] width 478 height 475
click at [459, 205] on div "[DATE] Tower 4C 423" at bounding box center [408, 203] width 103 height 70
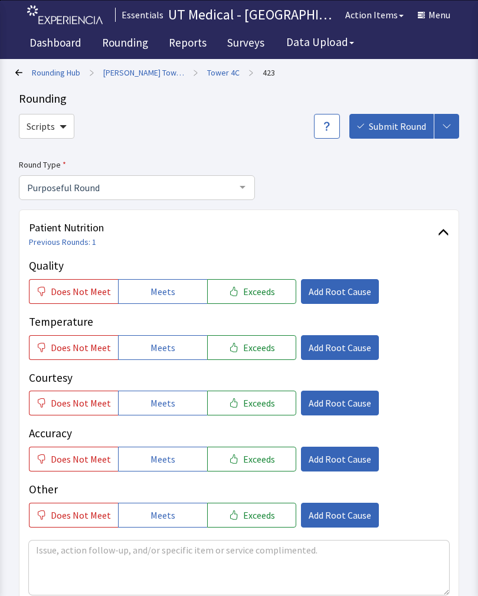
click at [138, 68] on link "[PERSON_NAME] Towers" at bounding box center [143, 73] width 81 height 12
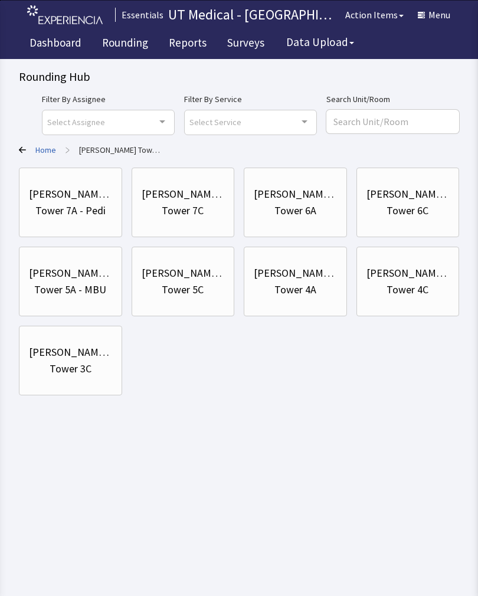
click at [303, 285] on div "Tower 4A" at bounding box center [296, 290] width 42 height 17
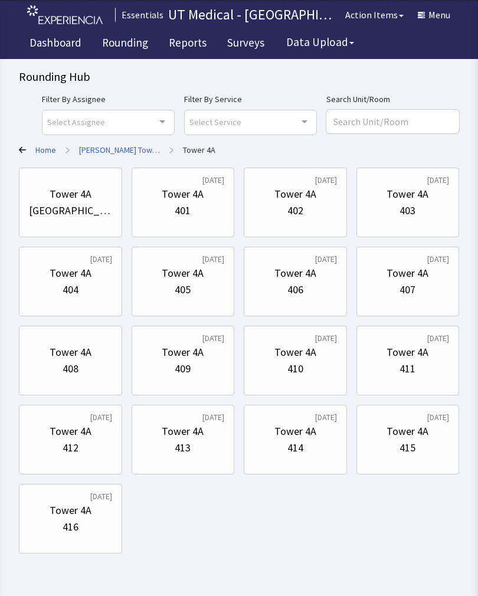
click at [298, 211] on div "402" at bounding box center [296, 211] width 16 height 17
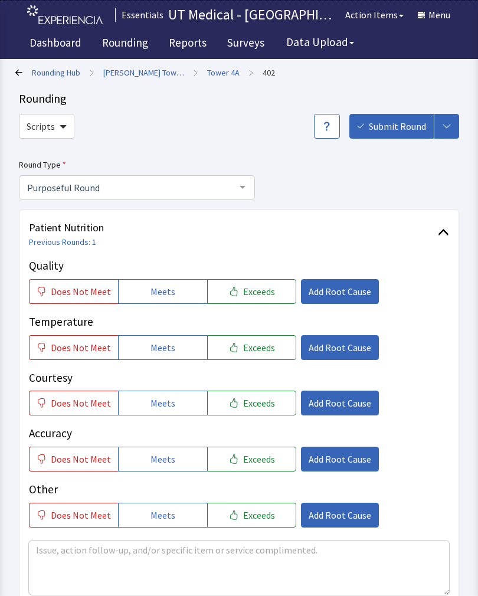
click at [259, 290] on span "Exceeds" at bounding box center [259, 292] width 32 height 14
click at [250, 349] on span "Exceeds" at bounding box center [259, 348] width 32 height 14
click at [247, 406] on span "Exceeds" at bounding box center [259, 403] width 32 height 14
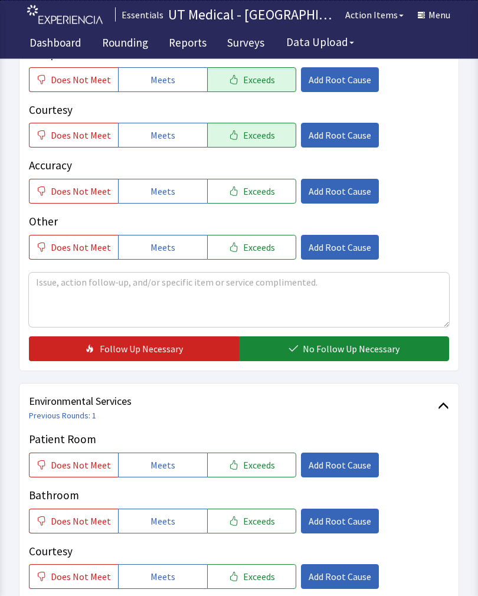
scroll to position [268, 0]
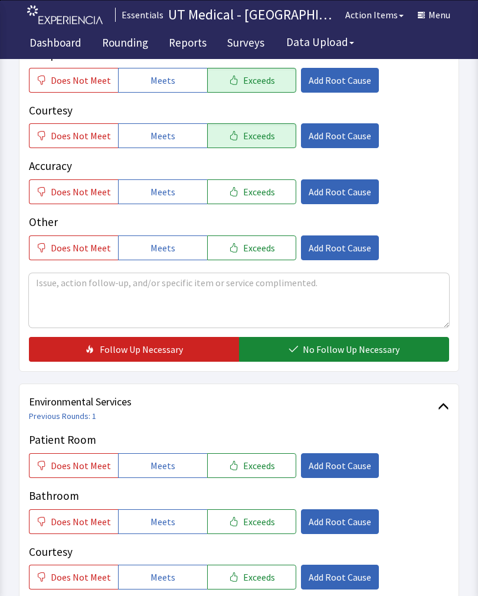
click at [340, 350] on span "No Follow Up Necessary" at bounding box center [351, 349] width 97 height 14
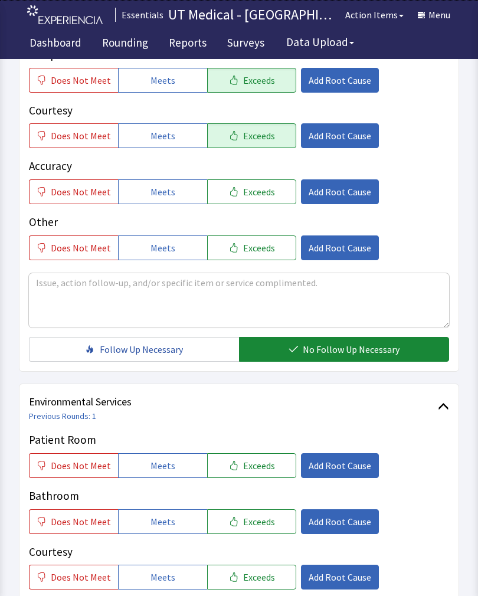
click at [267, 469] on button "Exceeds" at bounding box center [251, 466] width 89 height 25
click at [251, 532] on button "Exceeds" at bounding box center [251, 522] width 89 height 25
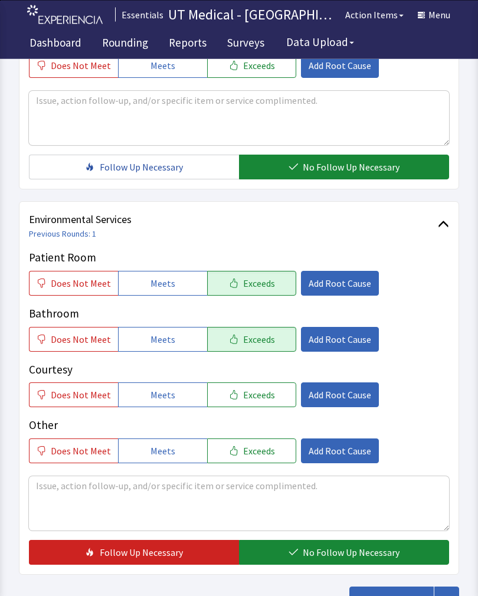
scroll to position [520, 0]
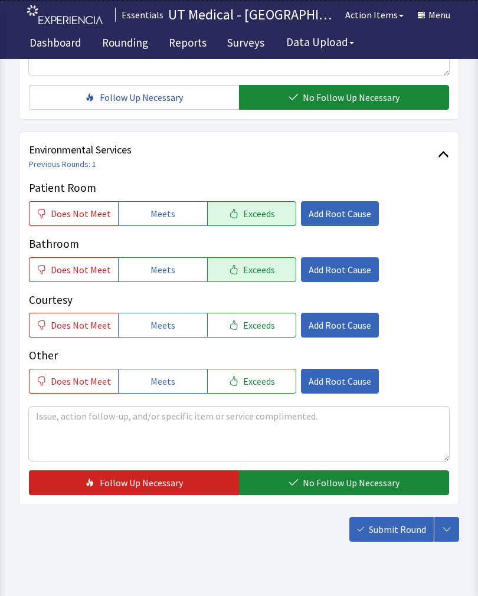
click at [249, 325] on span "Exceeds" at bounding box center [259, 325] width 32 height 14
click at [340, 481] on span "No Follow Up Necessary" at bounding box center [351, 483] width 97 height 14
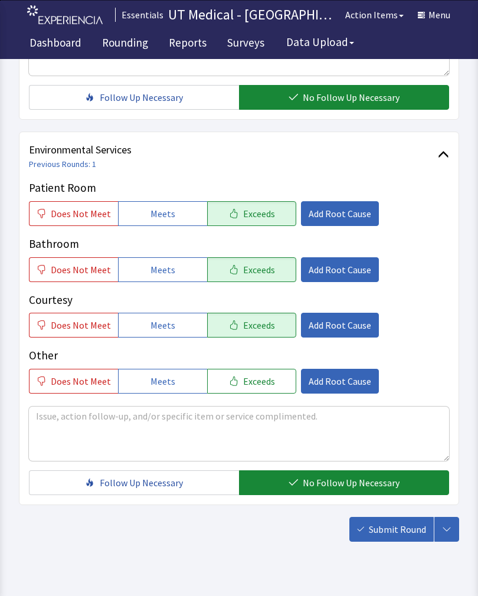
click at [397, 531] on span "Submit Round" at bounding box center [397, 530] width 57 height 14
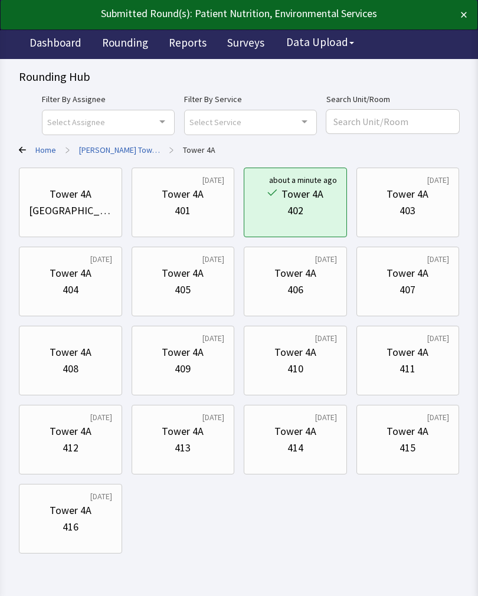
click at [417, 210] on div "403" at bounding box center [408, 211] width 83 height 17
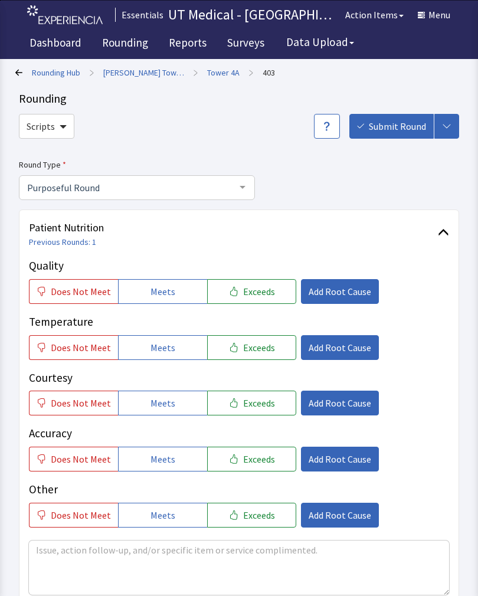
click at [266, 299] on button "Exceeds" at bounding box center [251, 291] width 89 height 25
click at [263, 346] on span "Exceeds" at bounding box center [259, 348] width 32 height 14
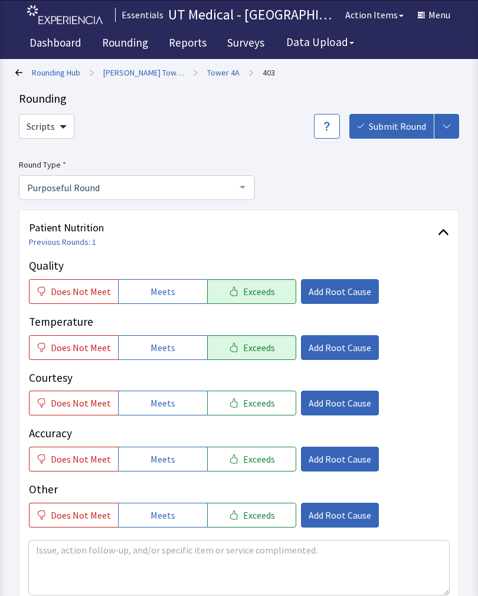
click at [260, 400] on span "Exceeds" at bounding box center [259, 403] width 32 height 14
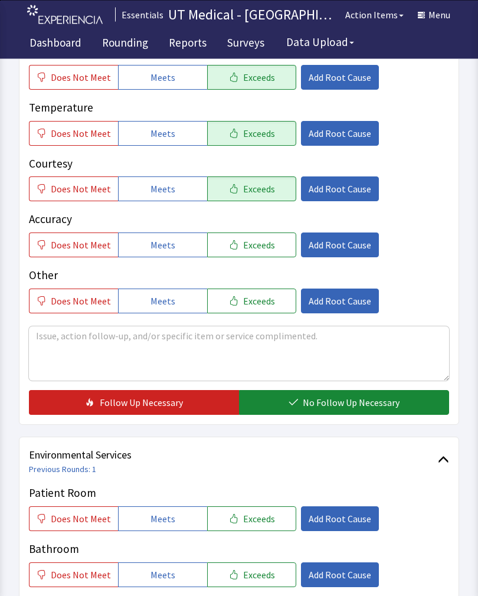
scroll to position [232, 0]
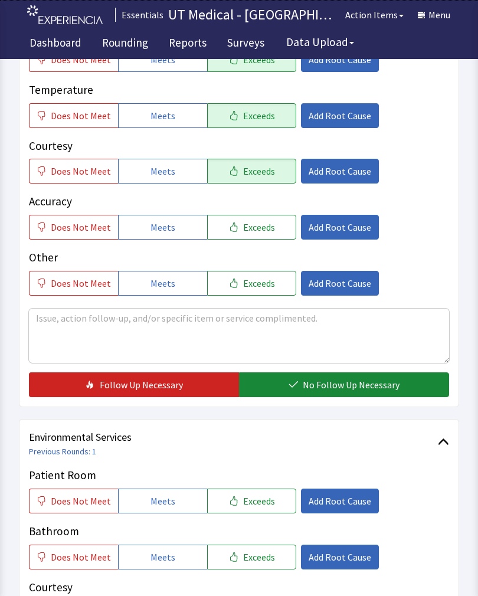
click at [347, 384] on span "No Follow Up Necessary" at bounding box center [351, 385] width 97 height 14
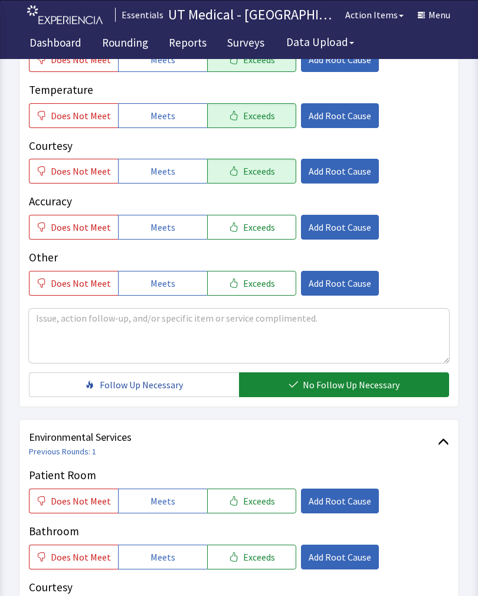
click at [261, 495] on span "Exceeds" at bounding box center [259, 501] width 32 height 14
click at [260, 563] on button "Exceeds" at bounding box center [251, 557] width 89 height 25
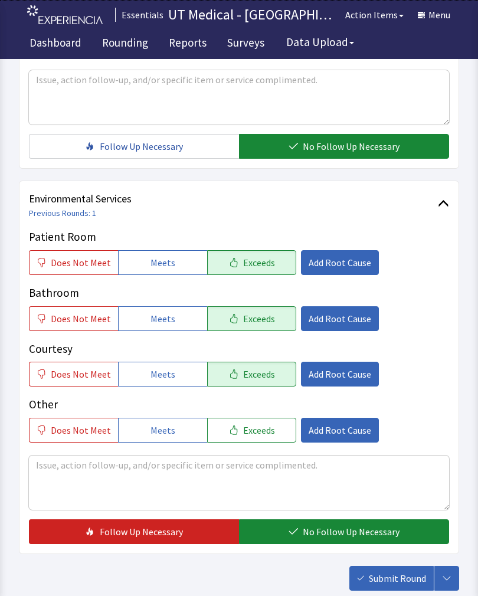
scroll to position [476, 0]
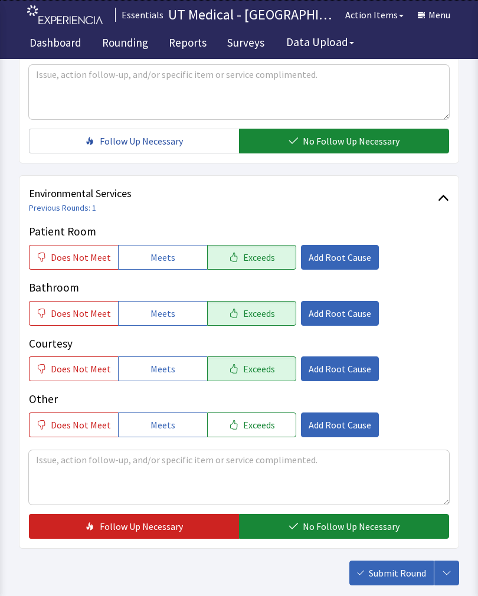
click at [344, 530] on span "No Follow Up Necessary" at bounding box center [351, 527] width 97 height 14
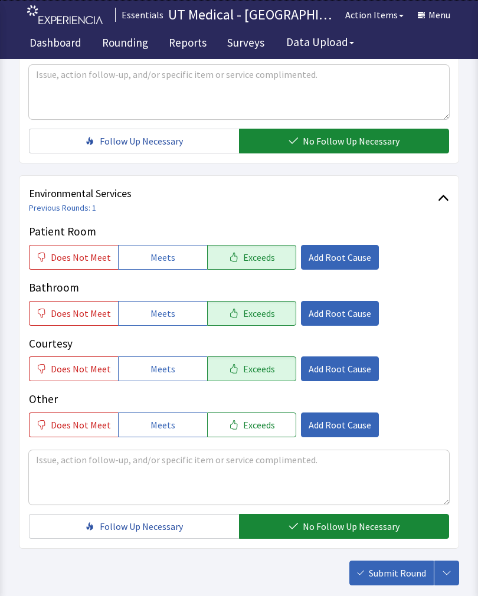
click at [407, 574] on span "Submit Round" at bounding box center [397, 573] width 57 height 14
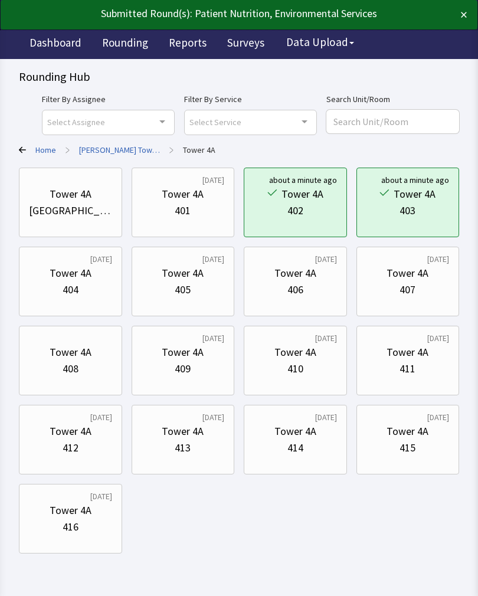
click at [90, 289] on div "404" at bounding box center [70, 290] width 83 height 17
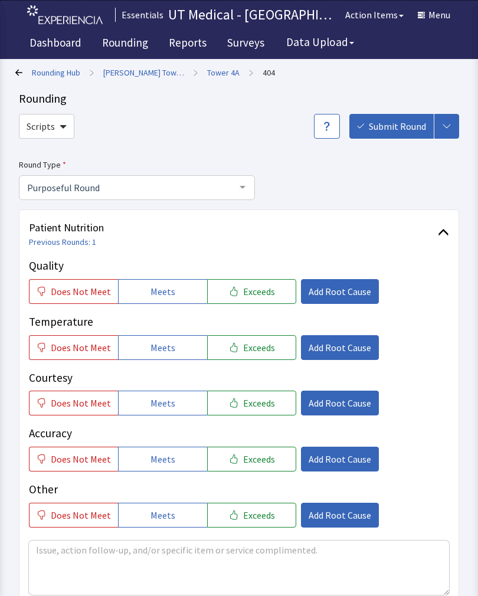
click at [262, 295] on span "Exceeds" at bounding box center [259, 292] width 32 height 14
click at [255, 355] on button "Exceeds" at bounding box center [251, 347] width 89 height 25
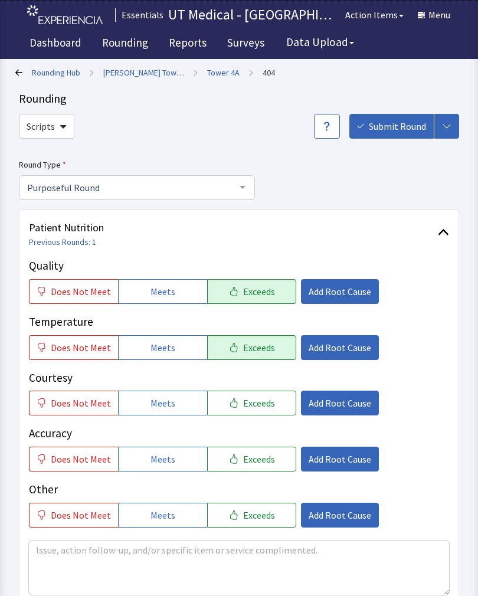
click at [262, 413] on button "Exceeds" at bounding box center [251, 403] width 89 height 25
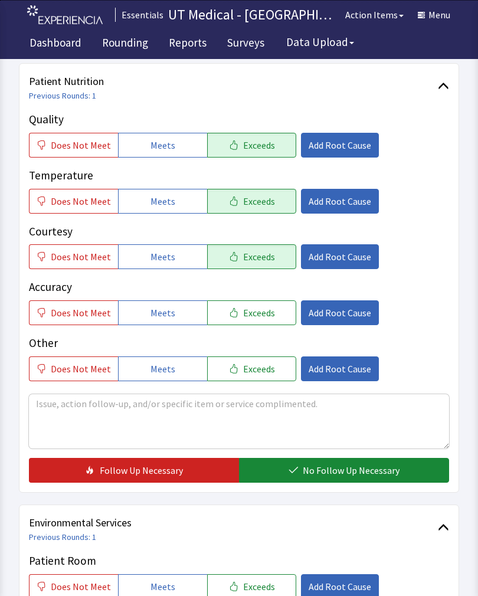
scroll to position [243, 0]
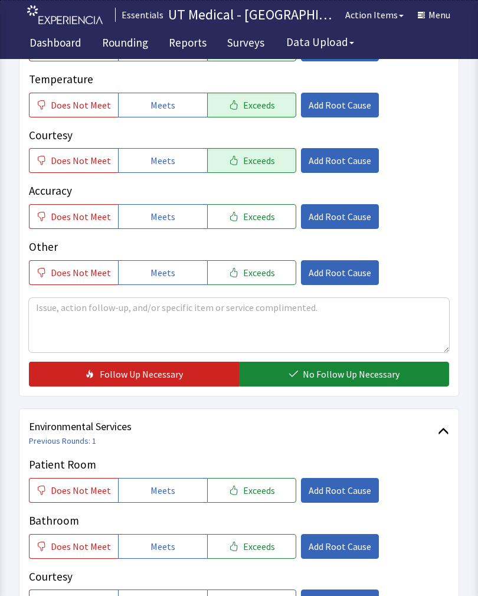
click at [352, 373] on span "No Follow Up Necessary" at bounding box center [351, 374] width 97 height 14
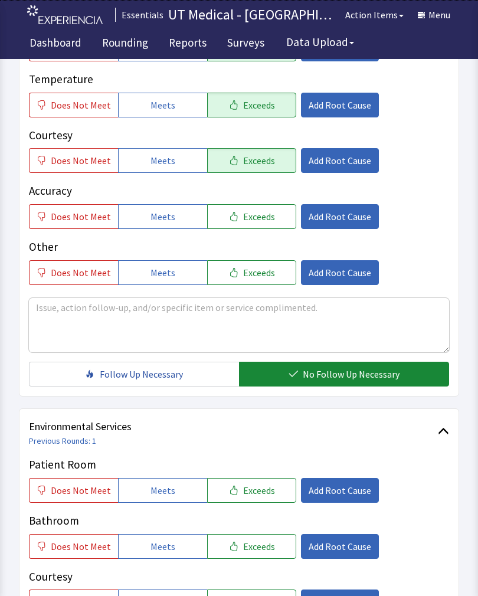
click at [253, 489] on span "Exceeds" at bounding box center [259, 491] width 32 height 14
click at [254, 552] on span "Exceeds" at bounding box center [259, 547] width 32 height 14
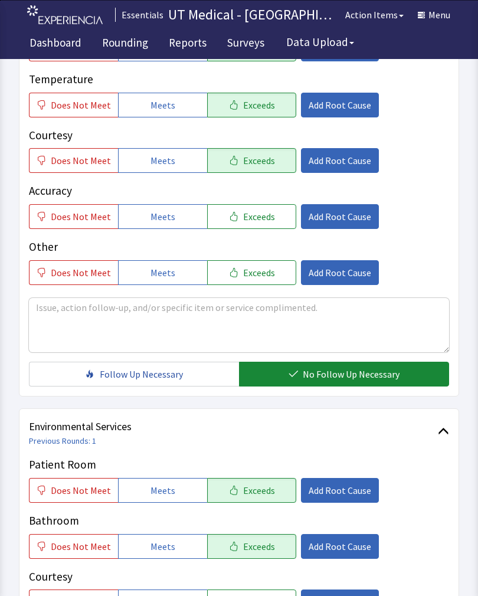
click at [260, 596] on span "Exceeds" at bounding box center [259, 602] width 32 height 14
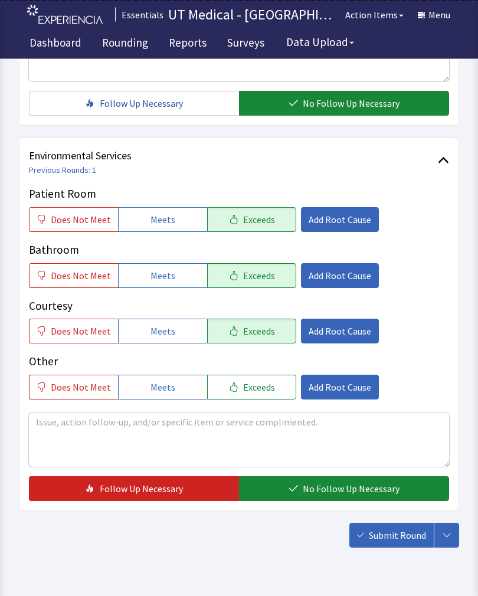
click at [332, 491] on span "No Follow Up Necessary" at bounding box center [351, 489] width 97 height 14
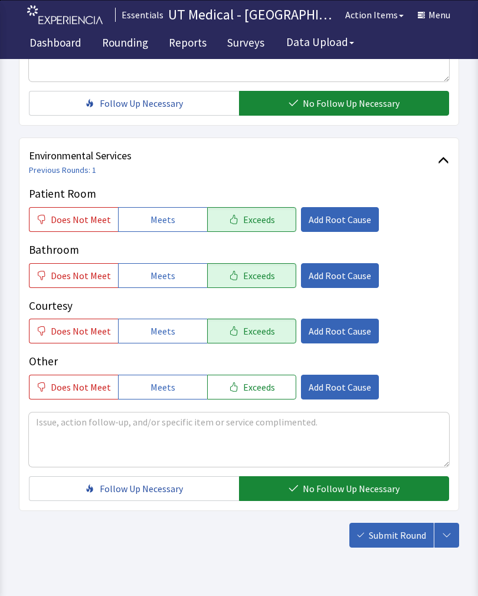
click at [401, 543] on button "Submit Round" at bounding box center [392, 535] width 84 height 25
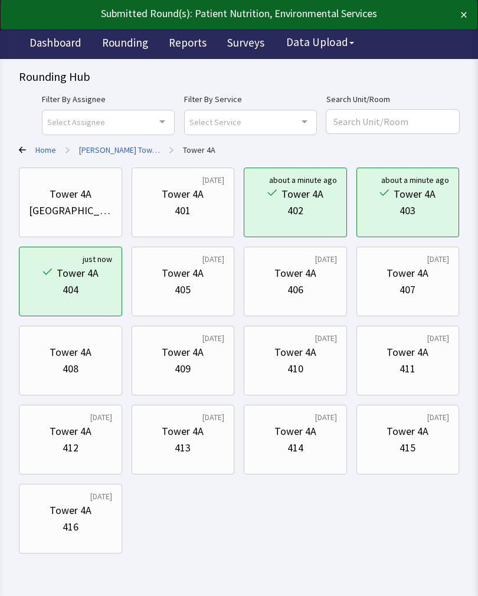
click at [195, 292] on div "405" at bounding box center [183, 290] width 83 height 17
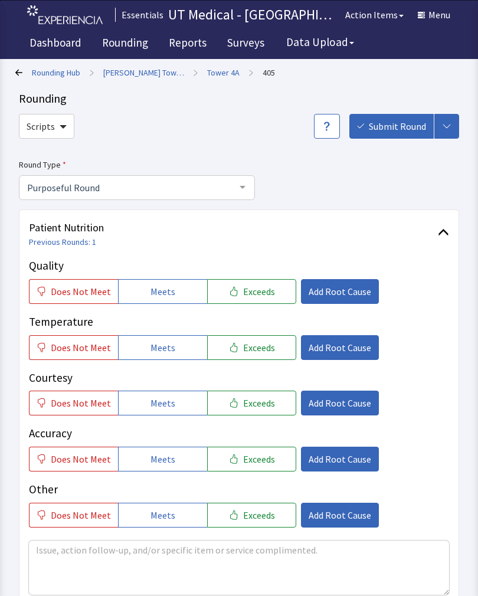
click at [261, 297] on span "Exceeds" at bounding box center [259, 292] width 32 height 14
click at [249, 357] on button "Exceeds" at bounding box center [251, 347] width 89 height 25
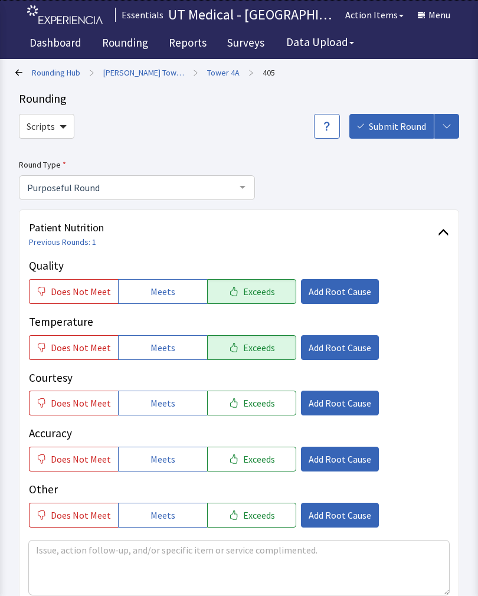
click at [254, 414] on button "Exceeds" at bounding box center [251, 403] width 89 height 25
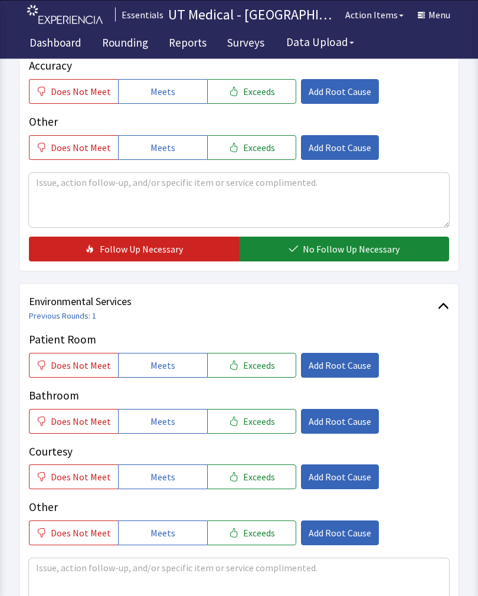
click at [341, 244] on span "No Follow Up Necessary" at bounding box center [351, 250] width 97 height 14
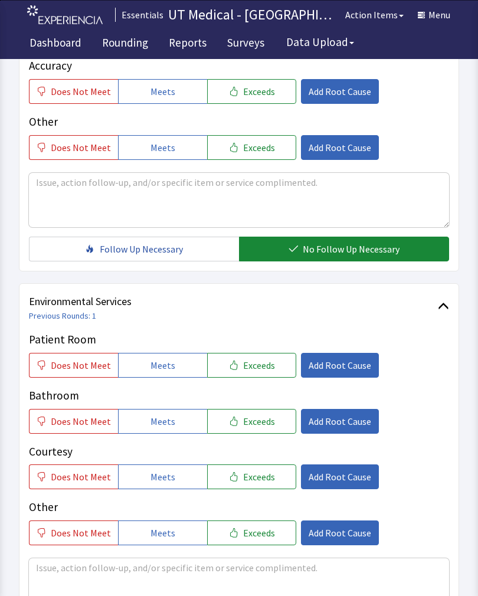
click at [258, 365] on span "Exceeds" at bounding box center [259, 365] width 32 height 14
click at [250, 430] on button "Exceeds" at bounding box center [251, 421] width 89 height 25
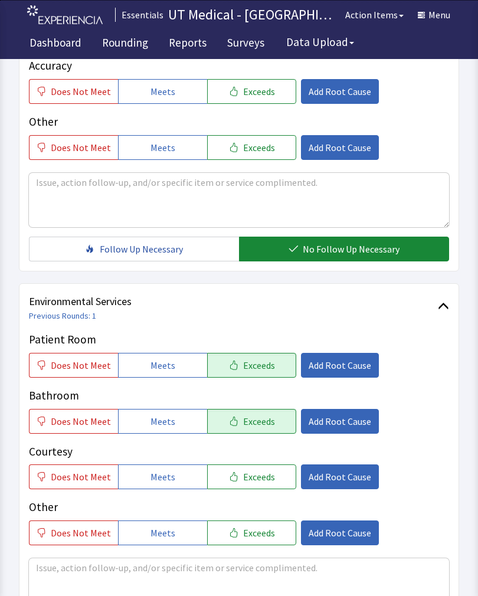
click at [260, 480] on span "Exceeds" at bounding box center [259, 477] width 32 height 14
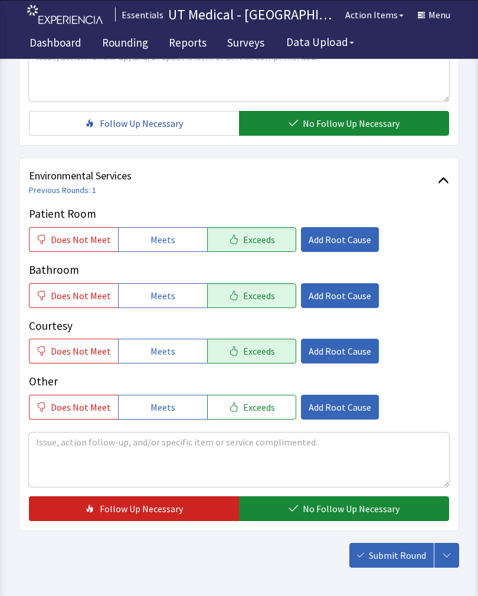
scroll to position [526, 0]
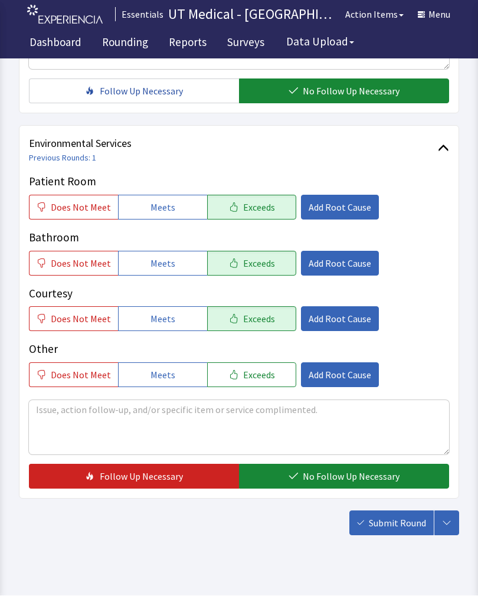
click at [328, 481] on span "No Follow Up Necessary" at bounding box center [351, 477] width 97 height 14
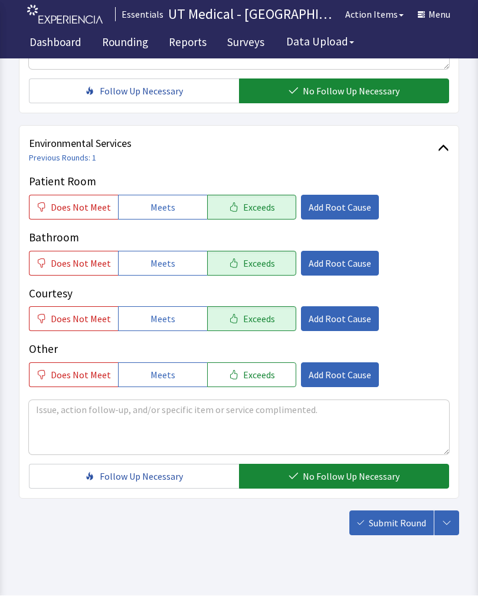
click at [397, 528] on span "Submit Round" at bounding box center [397, 524] width 57 height 14
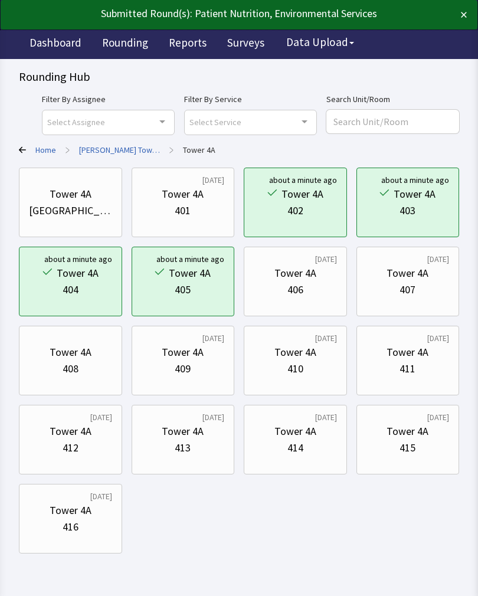
click at [306, 295] on div "406" at bounding box center [295, 290] width 83 height 17
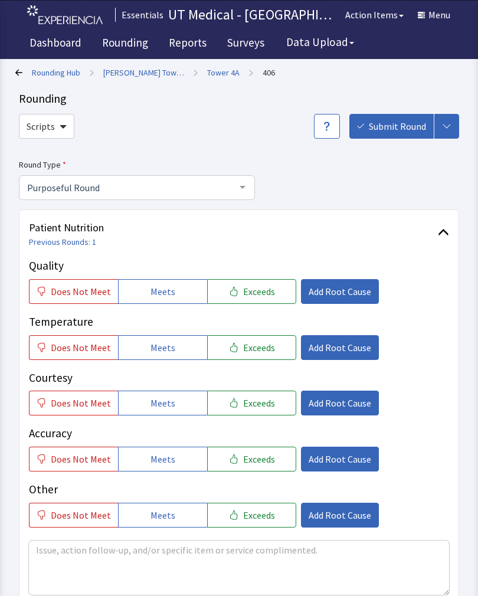
click at [265, 293] on span "Exceeds" at bounding box center [259, 292] width 32 height 14
click at [254, 350] on span "Exceeds" at bounding box center [259, 348] width 32 height 14
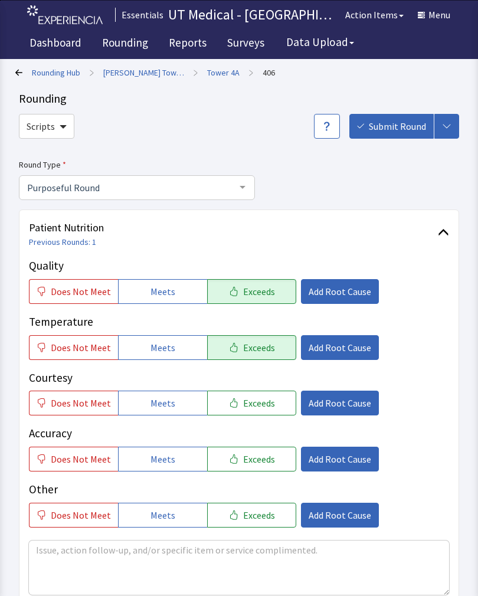
click at [256, 406] on span "Exceeds" at bounding box center [259, 403] width 32 height 14
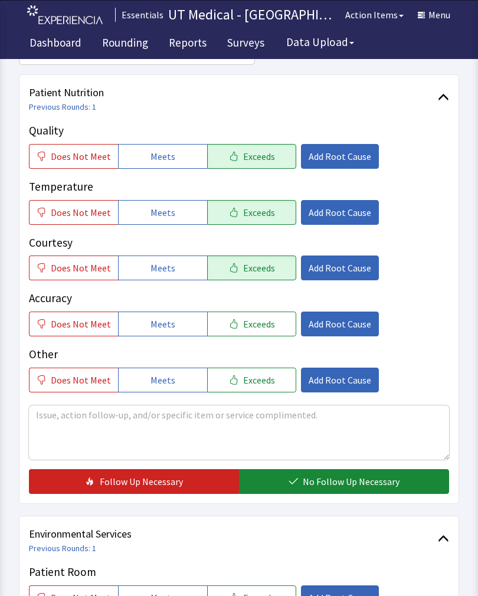
scroll to position [220, 0]
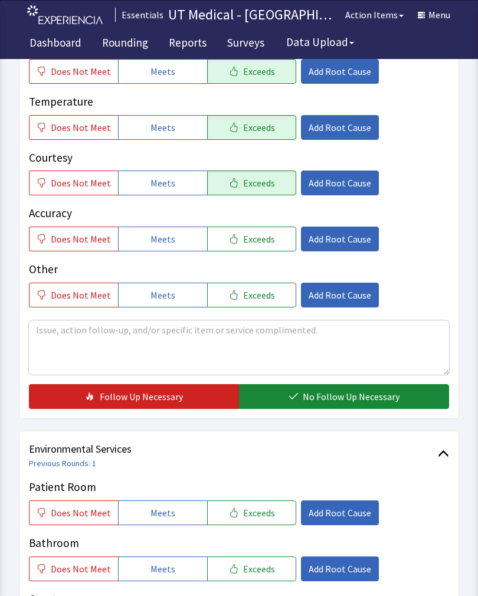
click at [335, 396] on span "No Follow Up Necessary" at bounding box center [351, 397] width 97 height 14
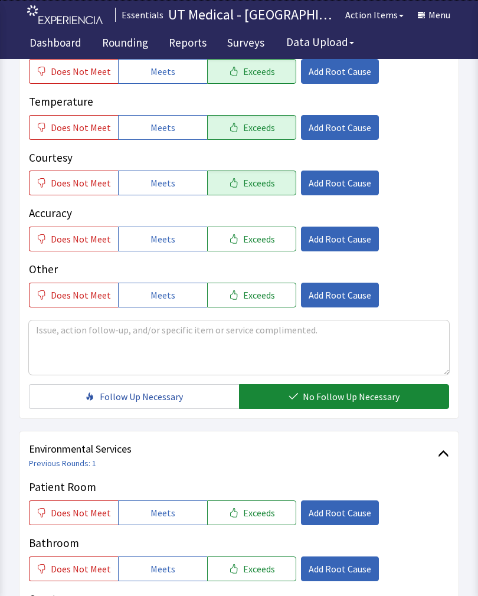
click at [262, 512] on span "Exceeds" at bounding box center [259, 513] width 32 height 14
click at [257, 574] on span "Exceeds" at bounding box center [259, 569] width 32 height 14
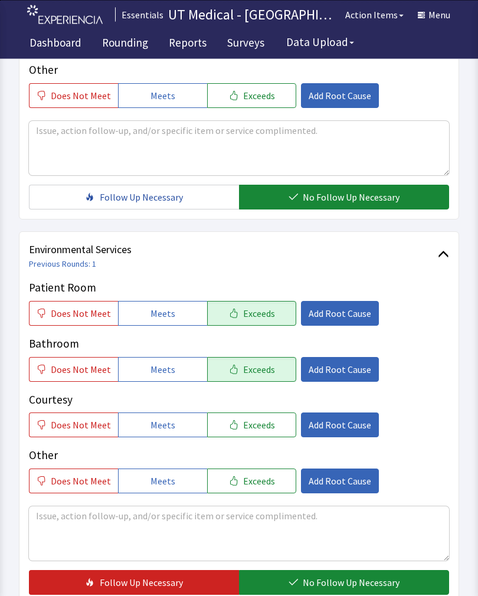
scroll to position [419, 0]
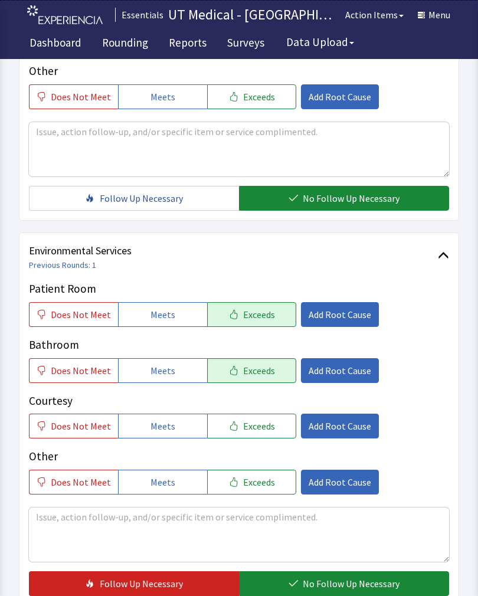
click at [251, 428] on span "Exceeds" at bounding box center [259, 426] width 32 height 14
click at [346, 584] on span "No Follow Up Necessary" at bounding box center [351, 584] width 97 height 14
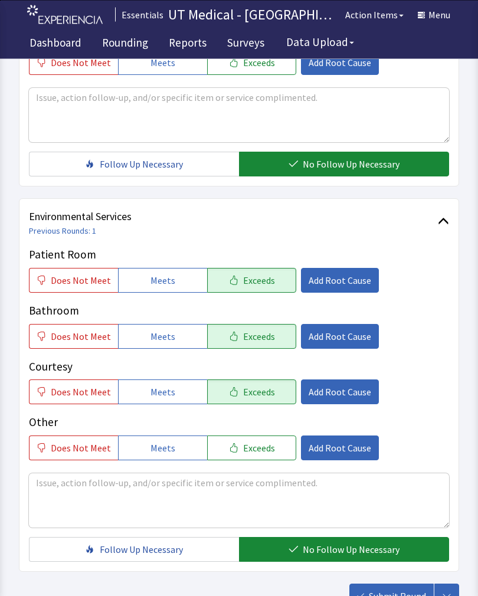
scroll to position [526, 0]
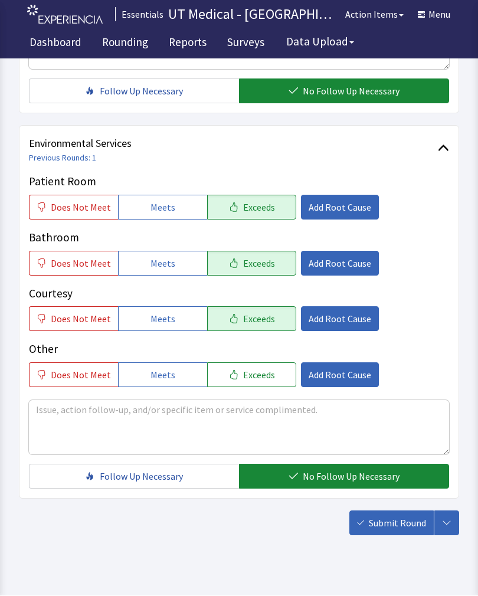
click at [396, 526] on span "Submit Round" at bounding box center [397, 524] width 57 height 14
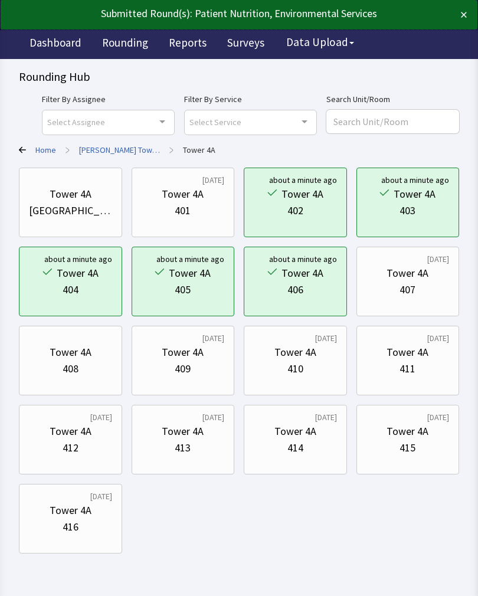
click at [414, 363] on div "411" at bounding box center [408, 369] width 16 height 17
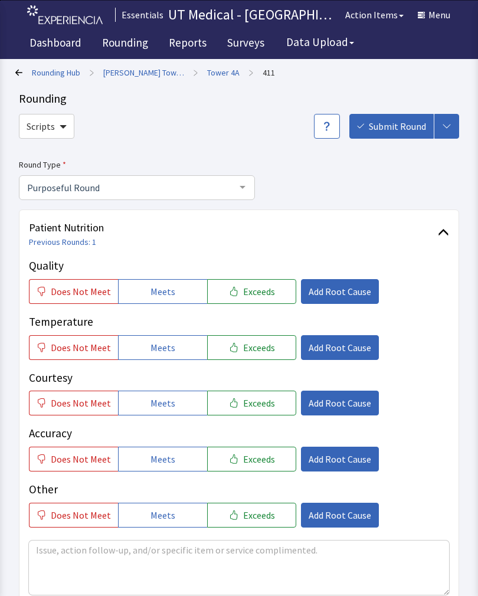
click at [262, 292] on span "Exceeds" at bounding box center [259, 292] width 32 height 14
click at [252, 358] on button "Exceeds" at bounding box center [251, 347] width 89 height 25
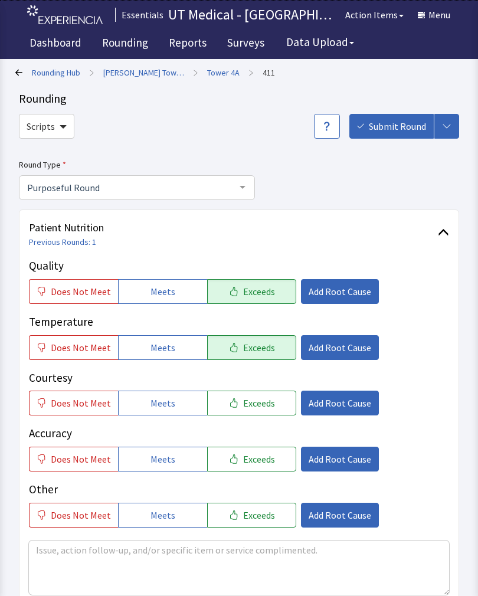
click at [253, 413] on button "Exceeds" at bounding box center [251, 403] width 89 height 25
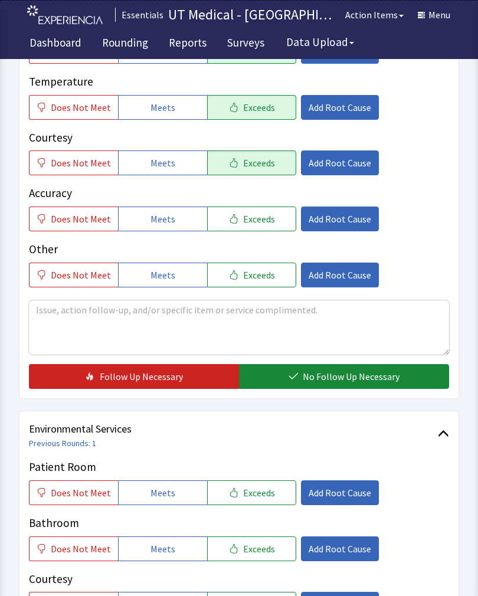
scroll to position [242, 0]
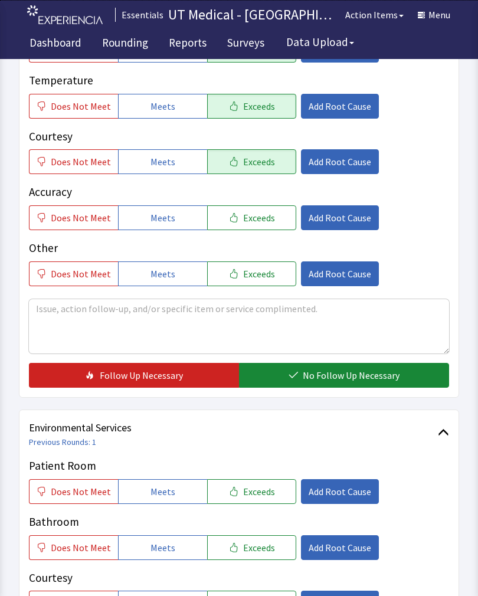
click at [342, 376] on span "No Follow Up Necessary" at bounding box center [351, 375] width 97 height 14
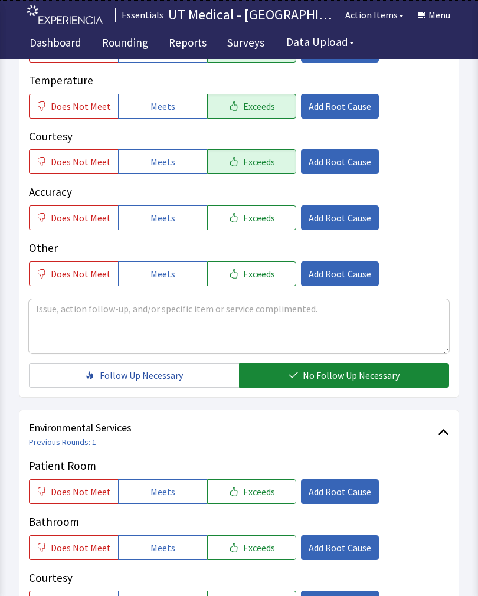
click at [255, 500] on button "Exceeds" at bounding box center [251, 491] width 89 height 25
click at [255, 554] on button "Exceeds" at bounding box center [251, 548] width 89 height 25
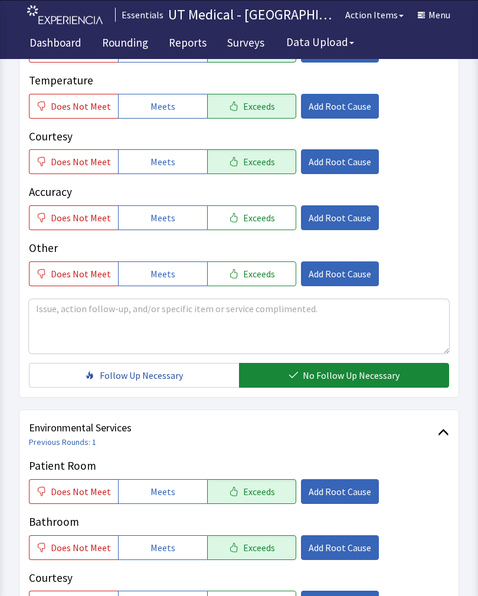
click at [262, 596] on button "Exceeds" at bounding box center [251, 603] width 89 height 25
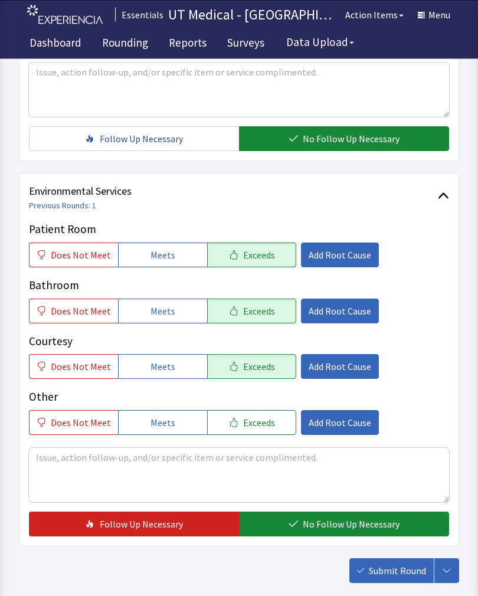
scroll to position [478, 0]
click at [335, 525] on span "No Follow Up Necessary" at bounding box center [351, 524] width 97 height 14
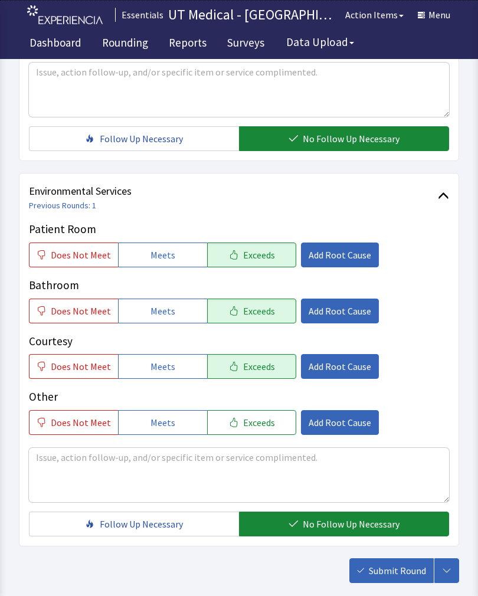
click at [397, 575] on span "Submit Round" at bounding box center [397, 571] width 57 height 14
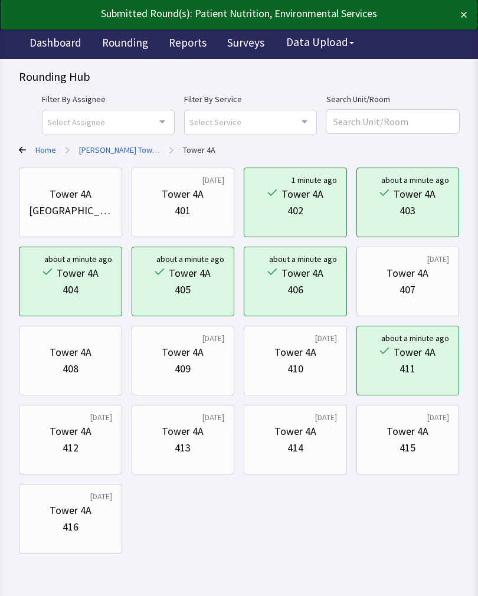
click at [87, 444] on div "412" at bounding box center [70, 448] width 83 height 17
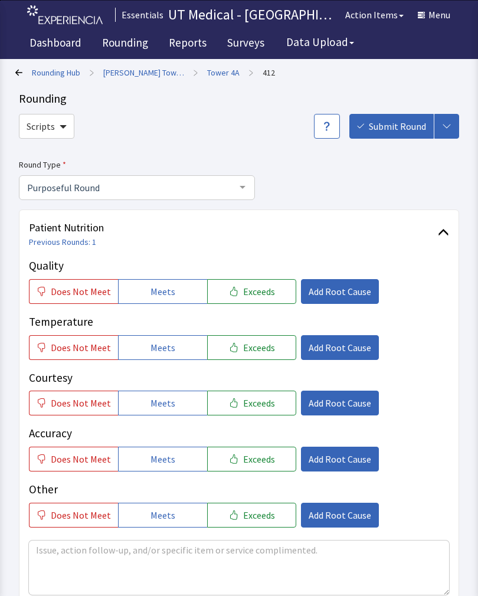
click at [265, 293] on span "Exceeds" at bounding box center [259, 292] width 32 height 14
click at [260, 347] on span "Exceeds" at bounding box center [259, 348] width 32 height 14
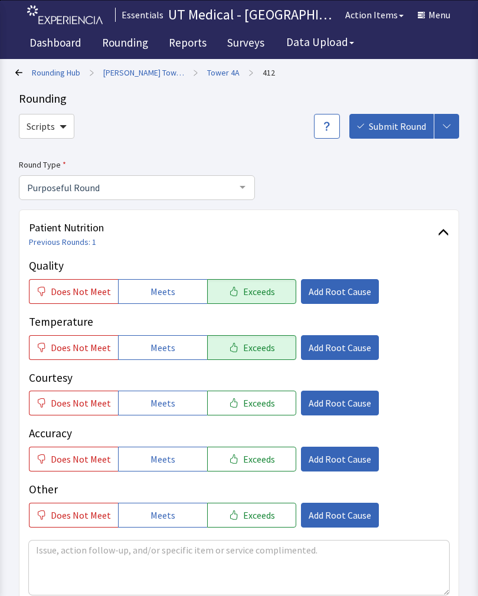
click at [255, 412] on button "Exceeds" at bounding box center [251, 403] width 89 height 25
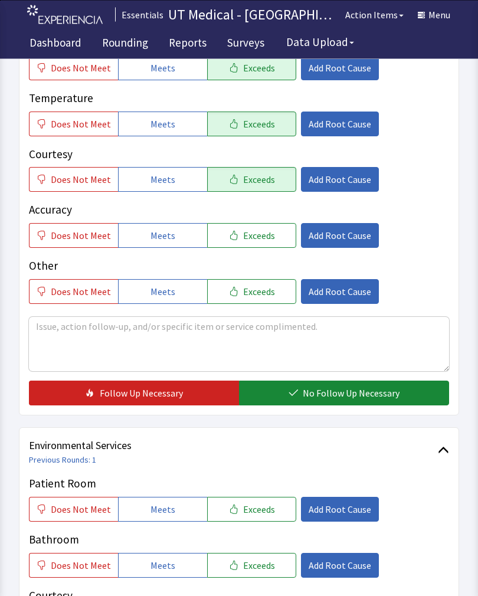
scroll to position [230, 0]
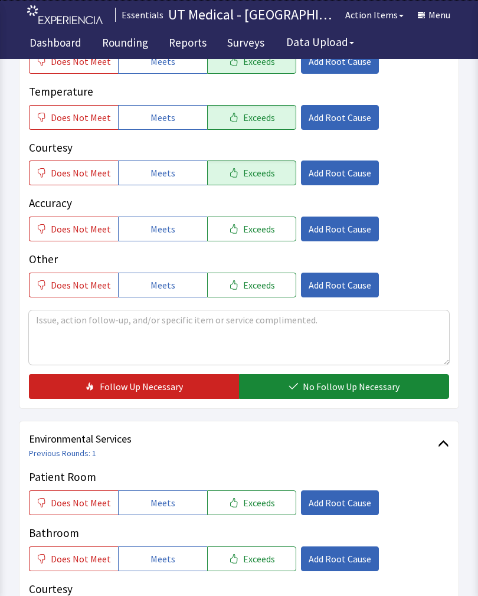
click at [342, 390] on span "No Follow Up Necessary" at bounding box center [351, 387] width 97 height 14
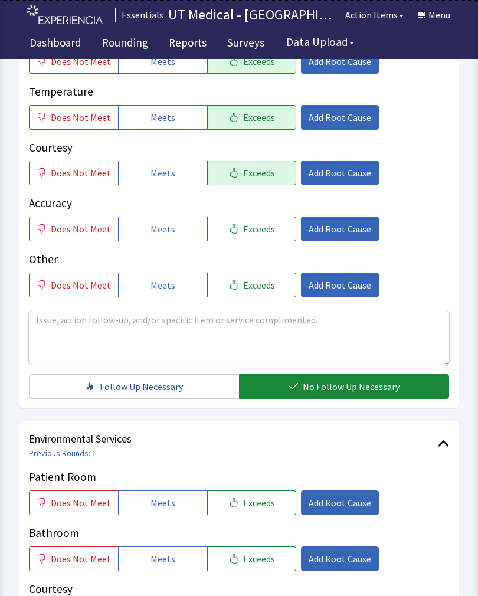
click at [255, 507] on span "Exceeds" at bounding box center [259, 503] width 32 height 14
click at [255, 566] on button "Exceeds" at bounding box center [251, 559] width 89 height 25
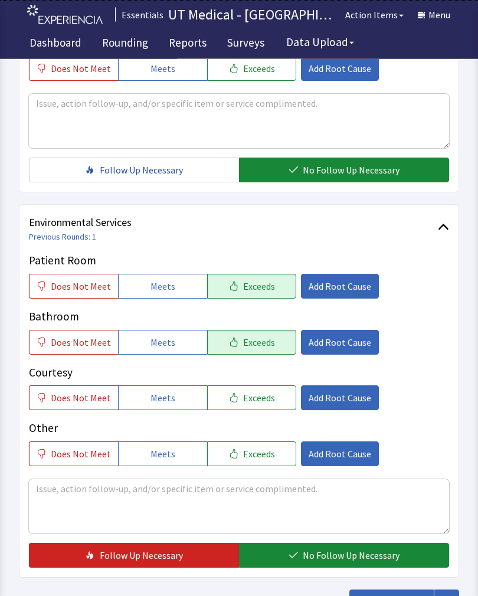
click at [254, 397] on span "Exceeds" at bounding box center [259, 399] width 32 height 14
click at [322, 554] on span "No Follow Up Necessary" at bounding box center [351, 556] width 97 height 14
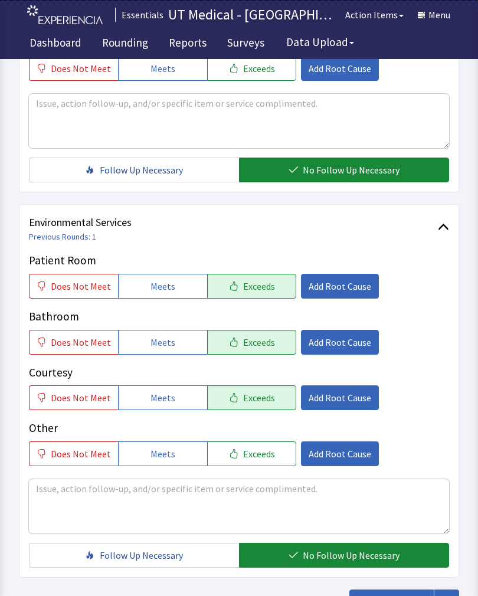
click at [403, 596] on span "Submit Round" at bounding box center [397, 602] width 57 height 14
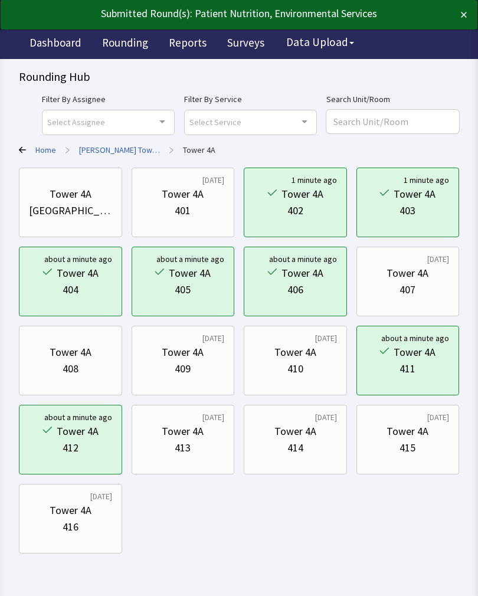
click at [187, 440] on div "413" at bounding box center [183, 448] width 16 height 17
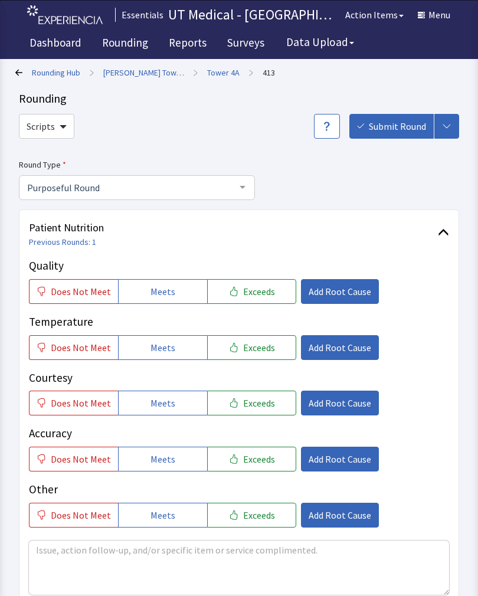
click at [268, 295] on button "Exceeds" at bounding box center [251, 291] width 89 height 25
click at [252, 357] on button "Exceeds" at bounding box center [251, 347] width 89 height 25
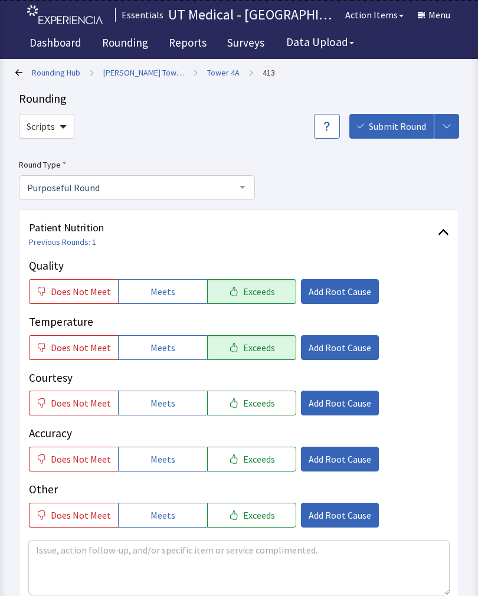
click at [256, 409] on button "Exceeds" at bounding box center [251, 403] width 89 height 25
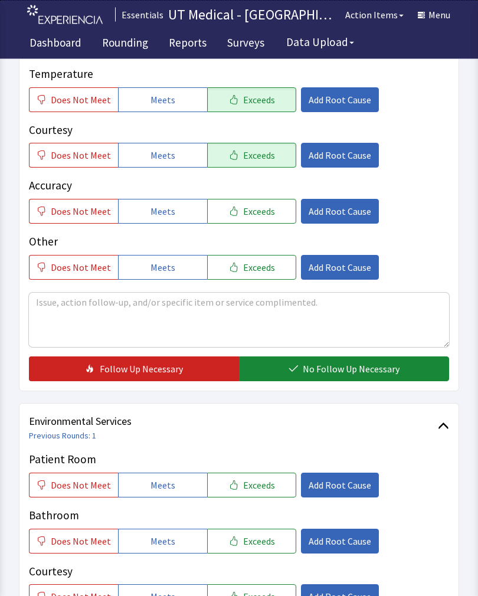
scroll to position [253, 0]
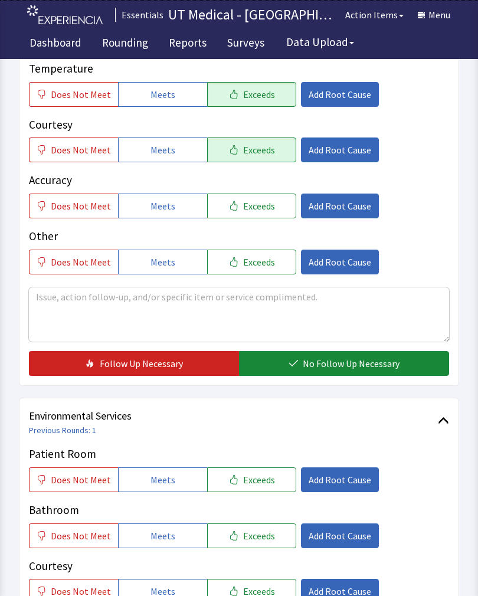
click at [334, 368] on span "No Follow Up Necessary" at bounding box center [351, 364] width 97 height 14
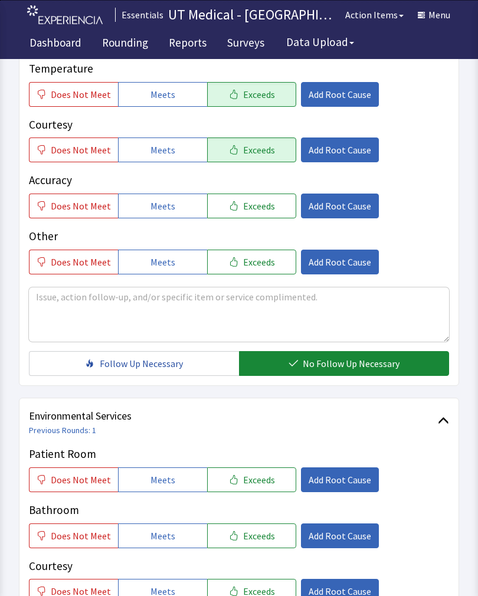
click at [260, 488] on button "Exceeds" at bounding box center [251, 480] width 89 height 25
click at [260, 537] on span "Exceeds" at bounding box center [259, 536] width 32 height 14
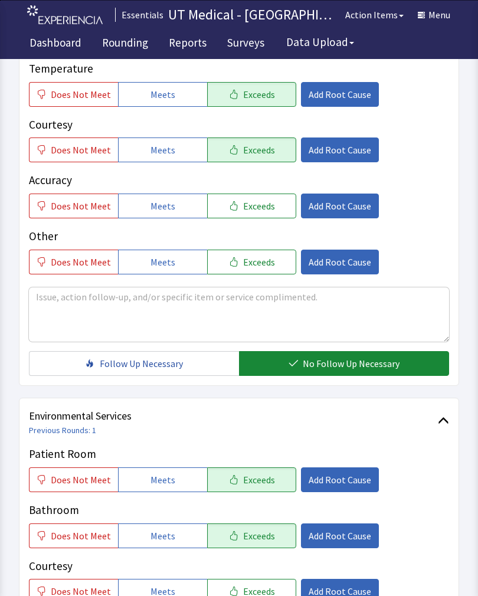
click at [257, 596] on button "Exceeds" at bounding box center [251, 591] width 89 height 25
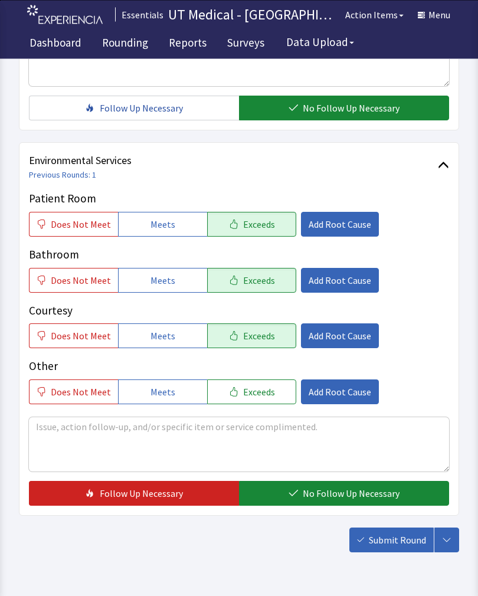
scroll to position [507, 0]
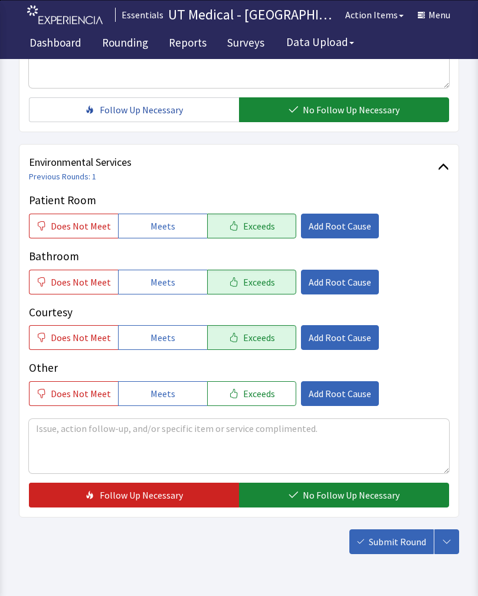
click at [334, 499] on span "No Follow Up Necessary" at bounding box center [351, 495] width 97 height 14
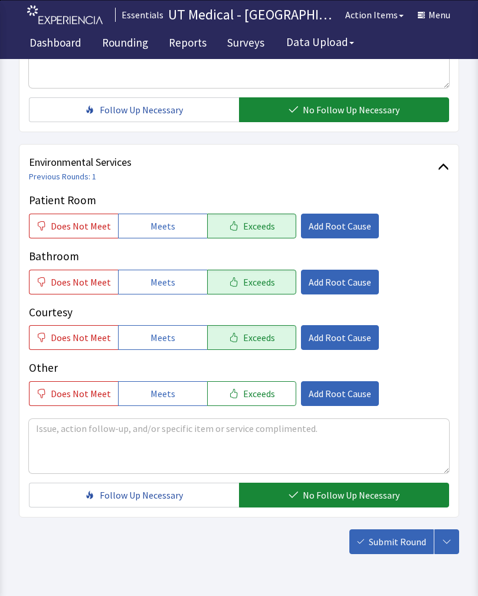
click at [399, 550] on button "Submit Round" at bounding box center [392, 542] width 84 height 25
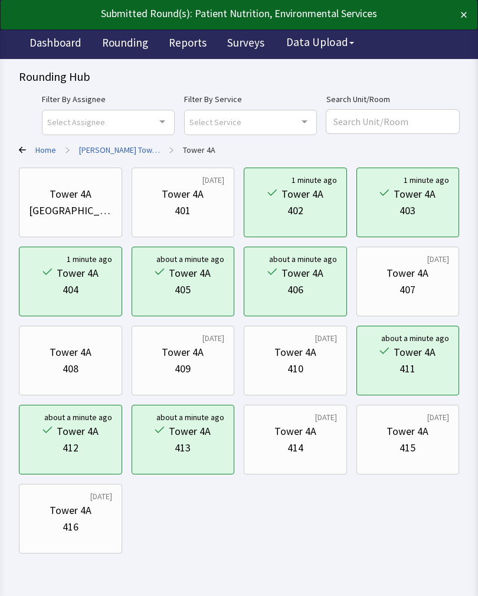
click at [308, 444] on div "414" at bounding box center [295, 448] width 83 height 17
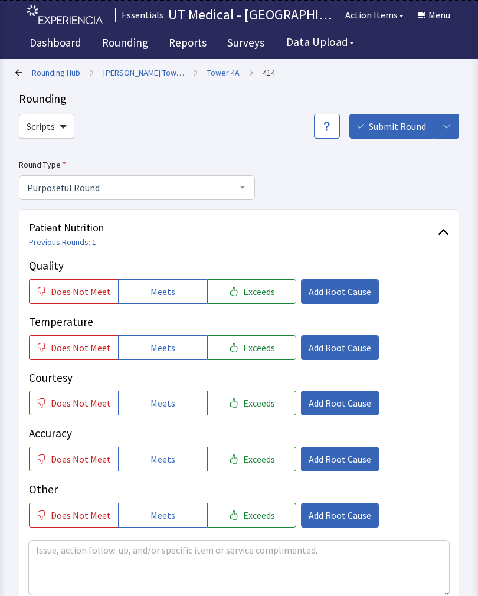
click at [265, 290] on span "Exceeds" at bounding box center [259, 292] width 32 height 14
click at [256, 353] on span "Exceeds" at bounding box center [259, 348] width 32 height 14
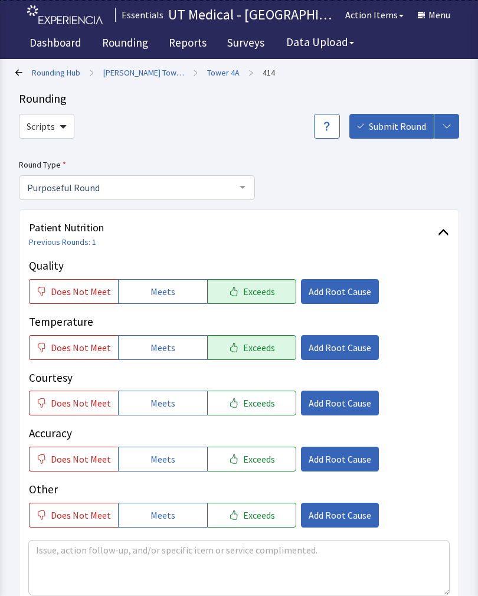
click at [258, 407] on span "Exceeds" at bounding box center [259, 403] width 32 height 14
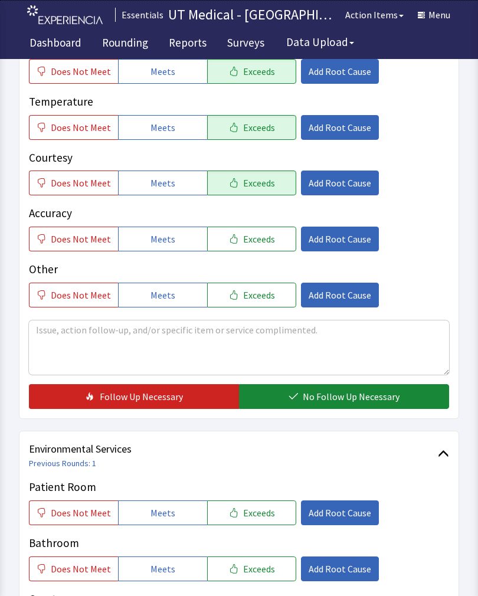
click at [341, 395] on span "No Follow Up Necessary" at bounding box center [351, 397] width 97 height 14
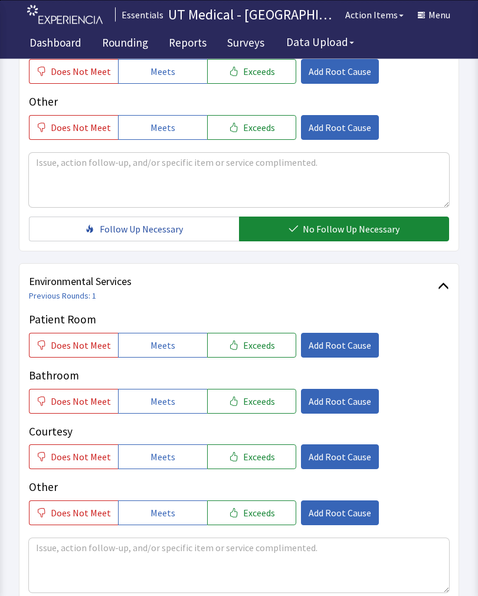
click at [265, 344] on span "Exceeds" at bounding box center [259, 346] width 32 height 14
click at [253, 410] on button "Exceeds" at bounding box center [251, 401] width 89 height 25
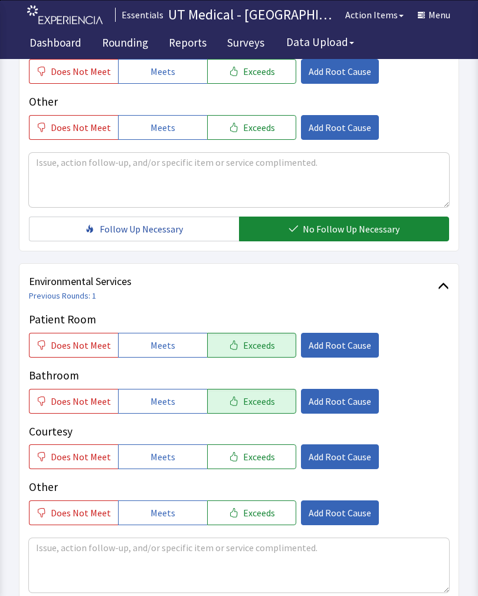
click at [257, 462] on span "Exceeds" at bounding box center [259, 457] width 32 height 14
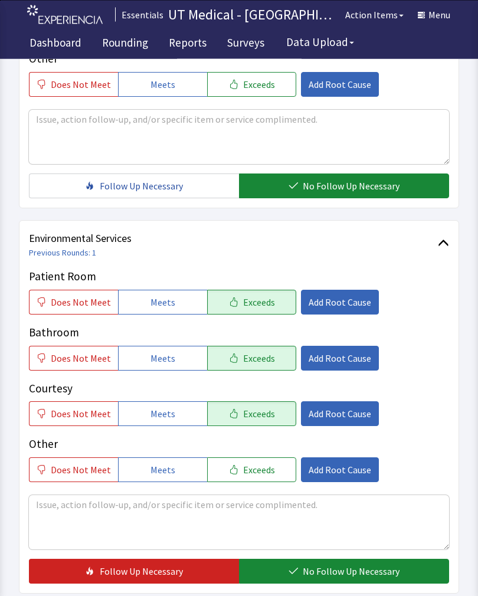
scroll to position [526, 0]
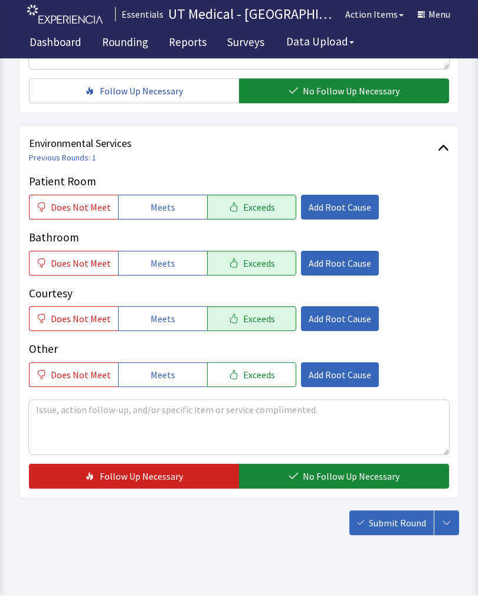
click at [332, 480] on span "No Follow Up Necessary" at bounding box center [351, 477] width 97 height 14
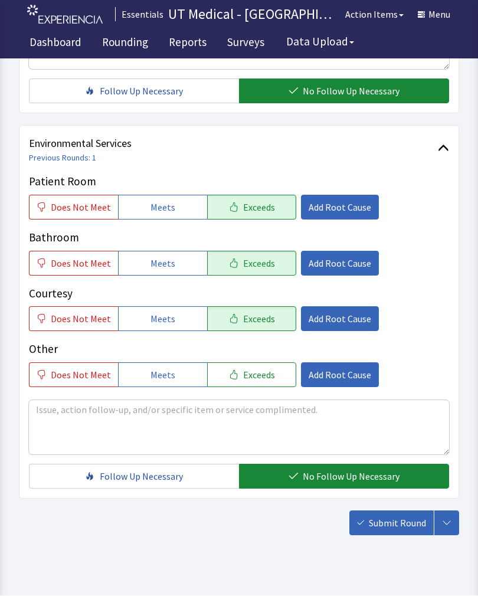
click at [397, 527] on span "Submit Round" at bounding box center [397, 524] width 57 height 14
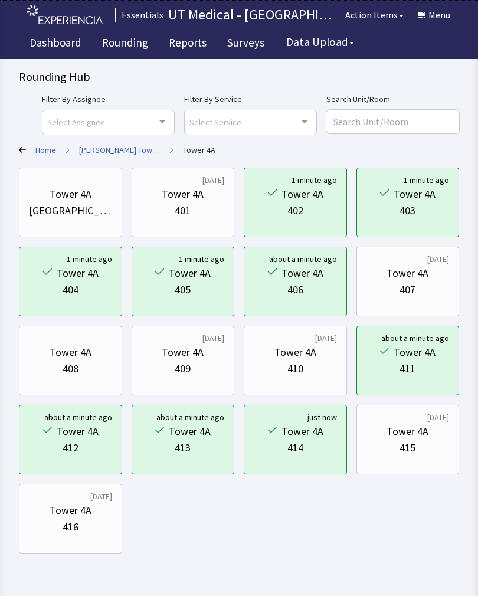
click at [403, 423] on div "Tower 4A" at bounding box center [408, 431] width 42 height 17
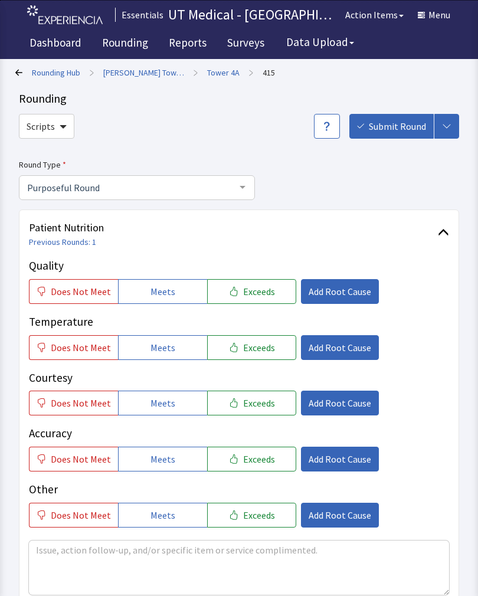
click at [266, 290] on span "Exceeds" at bounding box center [259, 292] width 32 height 14
click at [257, 349] on span "Exceeds" at bounding box center [259, 348] width 32 height 14
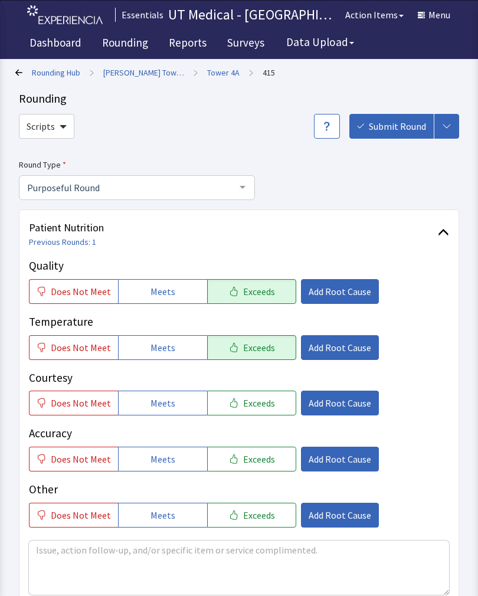
click at [254, 404] on span "Exceeds" at bounding box center [259, 403] width 32 height 14
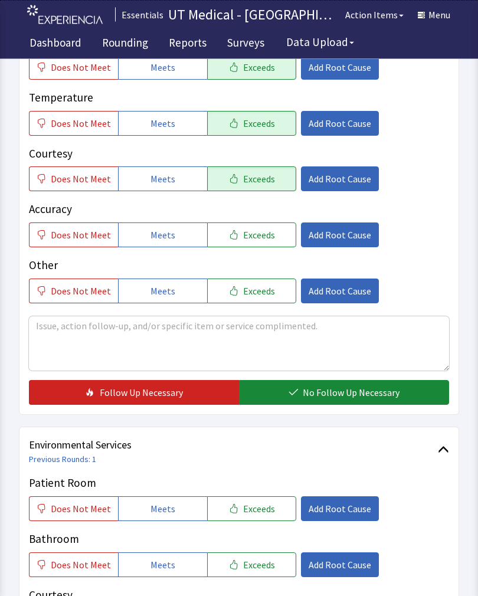
click at [336, 394] on span "No Follow Up Necessary" at bounding box center [351, 393] width 97 height 14
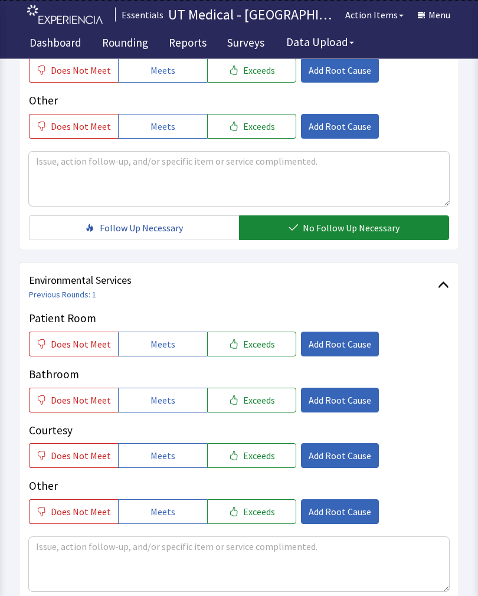
click at [255, 343] on span "Exceeds" at bounding box center [259, 345] width 32 height 14
click at [249, 410] on button "Exceeds" at bounding box center [251, 400] width 89 height 25
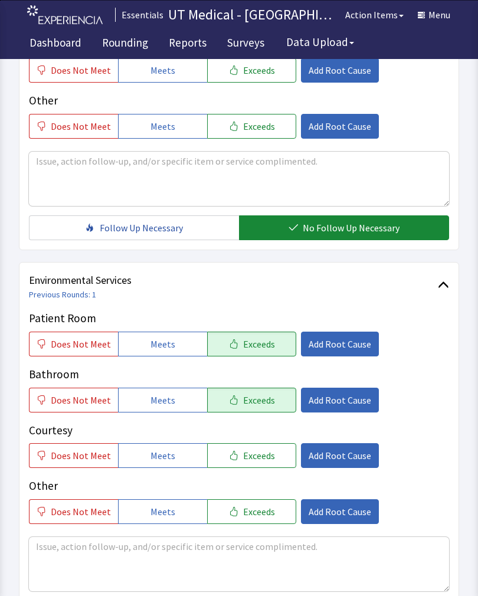
click at [260, 462] on button "Exceeds" at bounding box center [251, 455] width 89 height 25
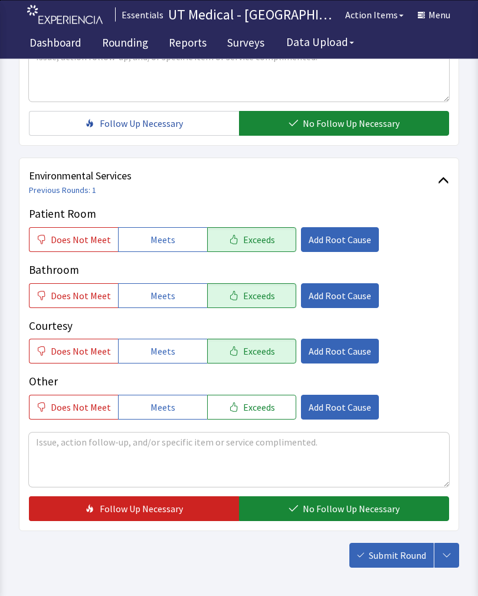
scroll to position [493, 0]
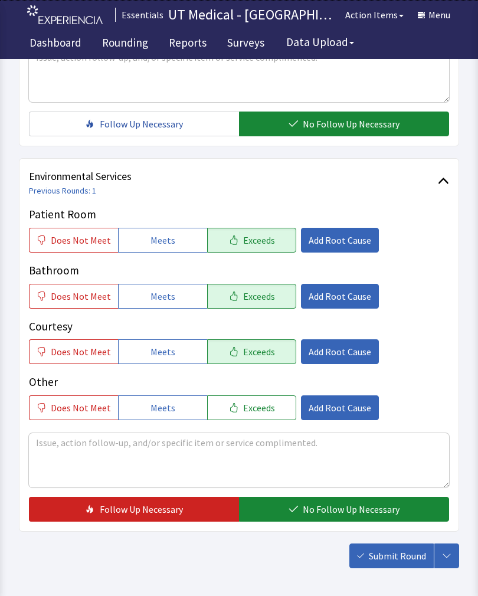
click at [338, 502] on button "No Follow Up Necessary" at bounding box center [344, 509] width 210 height 25
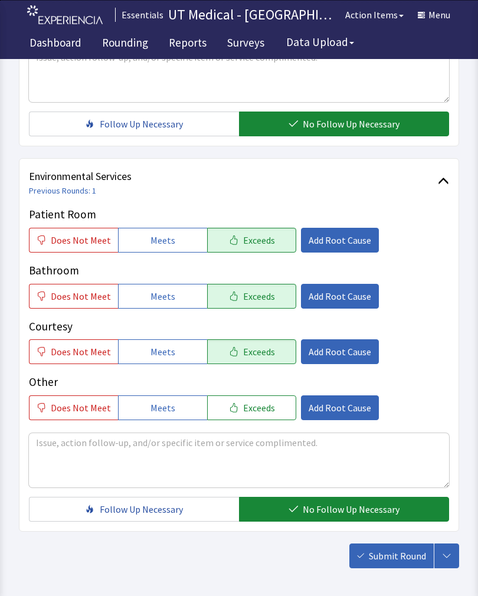
click at [395, 563] on span "Submit Round" at bounding box center [397, 556] width 57 height 14
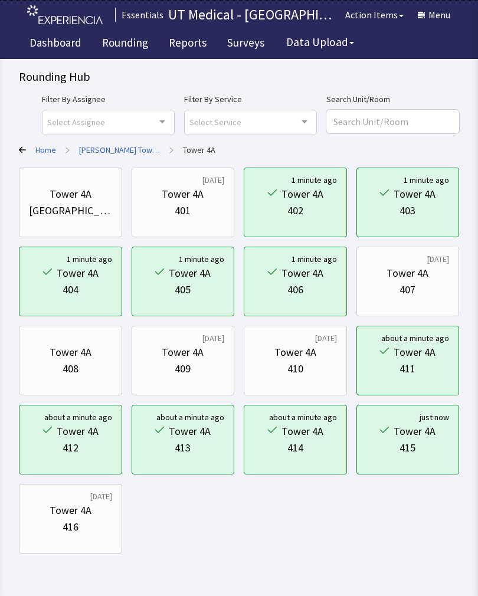
click at [68, 514] on div "Tower 4A" at bounding box center [71, 511] width 42 height 17
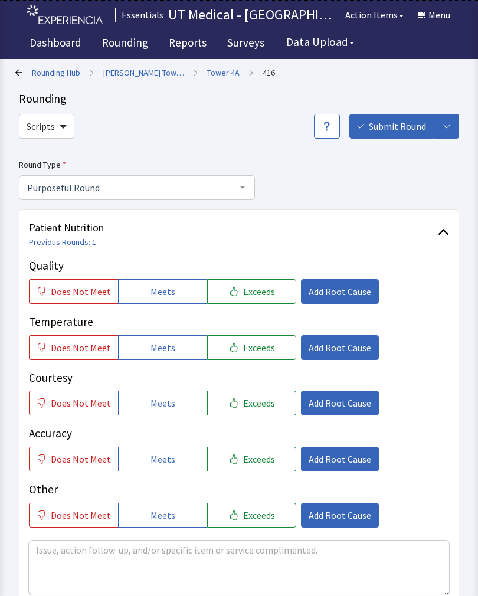
click at [260, 298] on button "Exceeds" at bounding box center [251, 291] width 89 height 25
click at [246, 353] on span "Exceeds" at bounding box center [259, 348] width 32 height 14
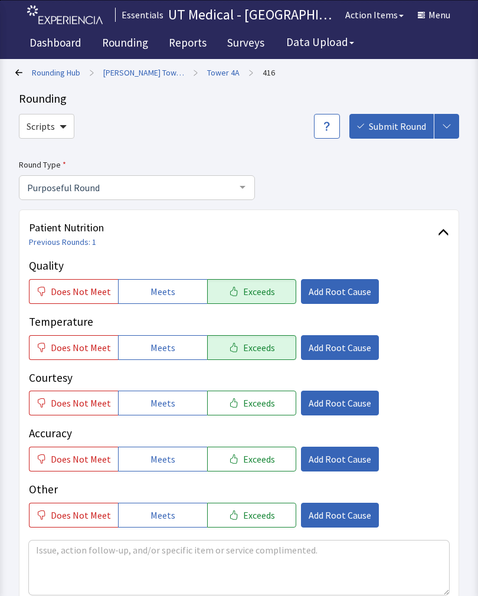
click at [249, 401] on span "Exceeds" at bounding box center [259, 403] width 32 height 14
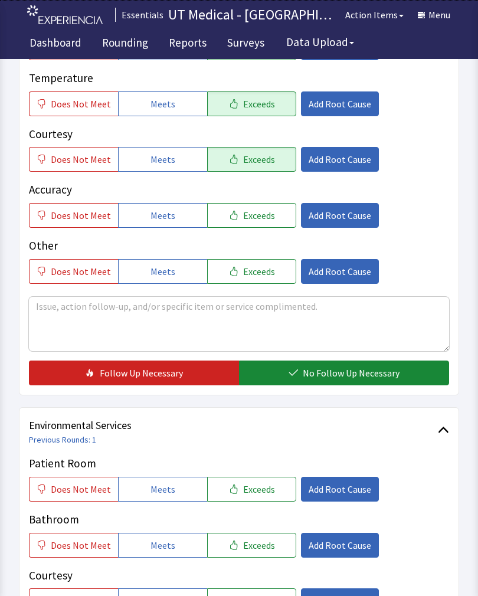
scroll to position [252, 0]
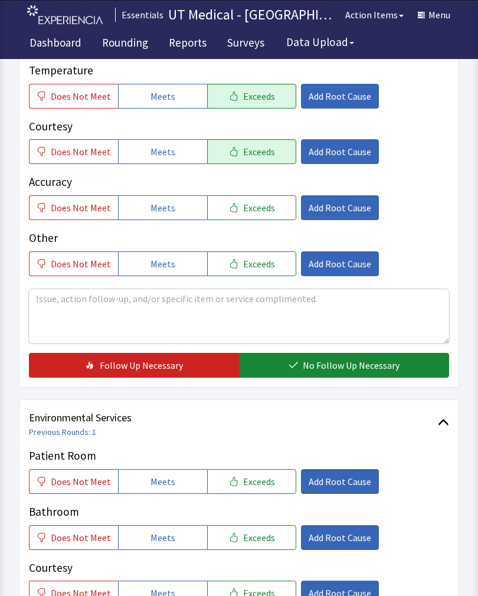
click at [344, 368] on span "No Follow Up Necessary" at bounding box center [351, 365] width 97 height 14
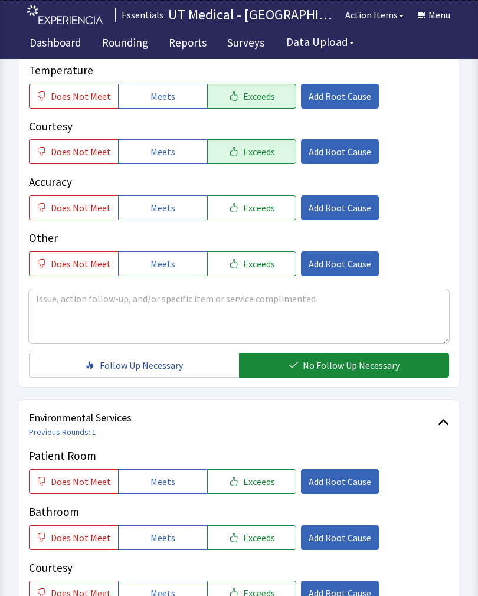
click at [257, 490] on button "Exceeds" at bounding box center [251, 481] width 89 height 25
click at [261, 547] on button "Exceeds" at bounding box center [251, 538] width 89 height 25
click at [258, 596] on button "Exceeds" at bounding box center [251, 593] width 89 height 25
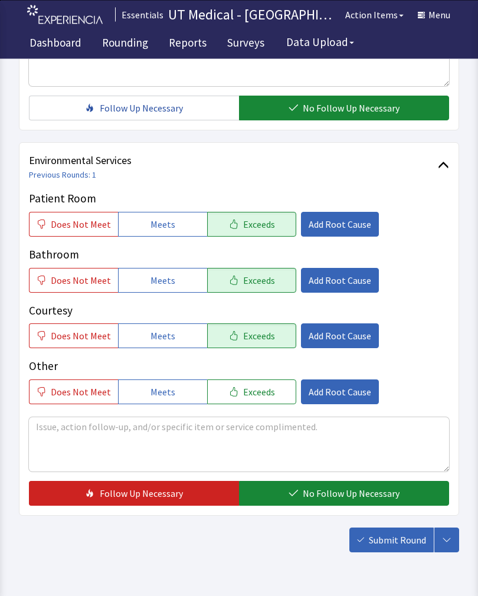
click at [336, 502] on button "No Follow Up Necessary" at bounding box center [344, 494] width 210 height 25
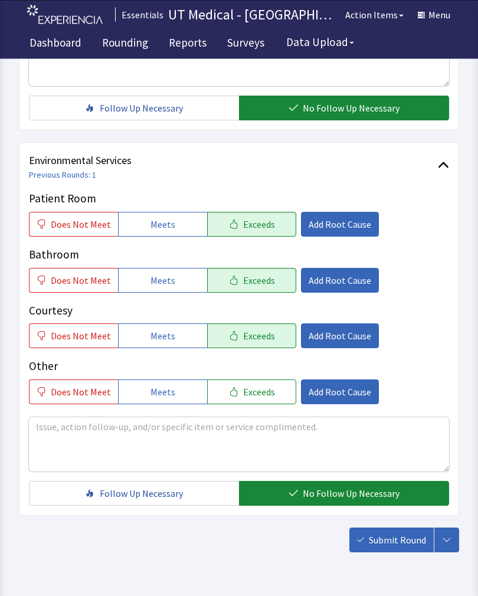
scroll to position [509, 0]
click at [406, 550] on button "Submit Round" at bounding box center [392, 540] width 84 height 25
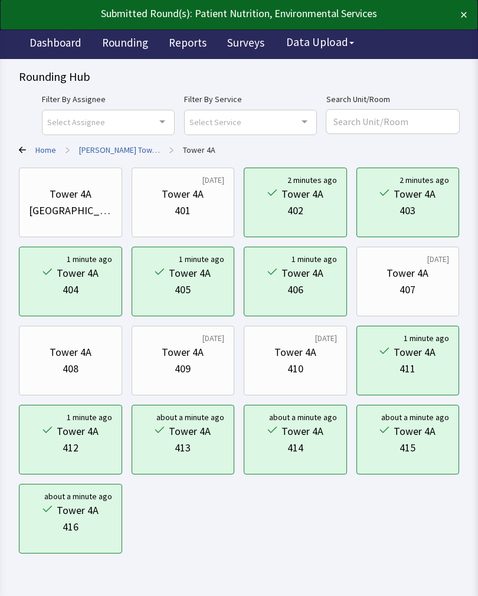
click at [43, 152] on link "Home" at bounding box center [45, 150] width 21 height 12
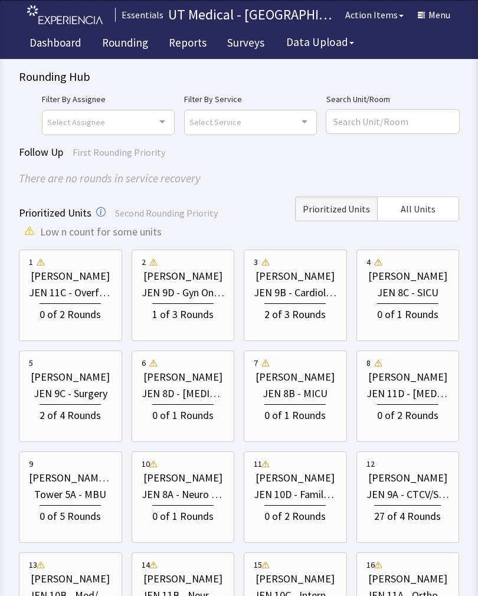
click at [132, 41] on link "Rounding" at bounding box center [125, 45] width 64 height 30
click at [62, 42] on link "Dashboard" at bounding box center [56, 45] width 70 height 30
